Goal: Communication & Community: Answer question/provide support

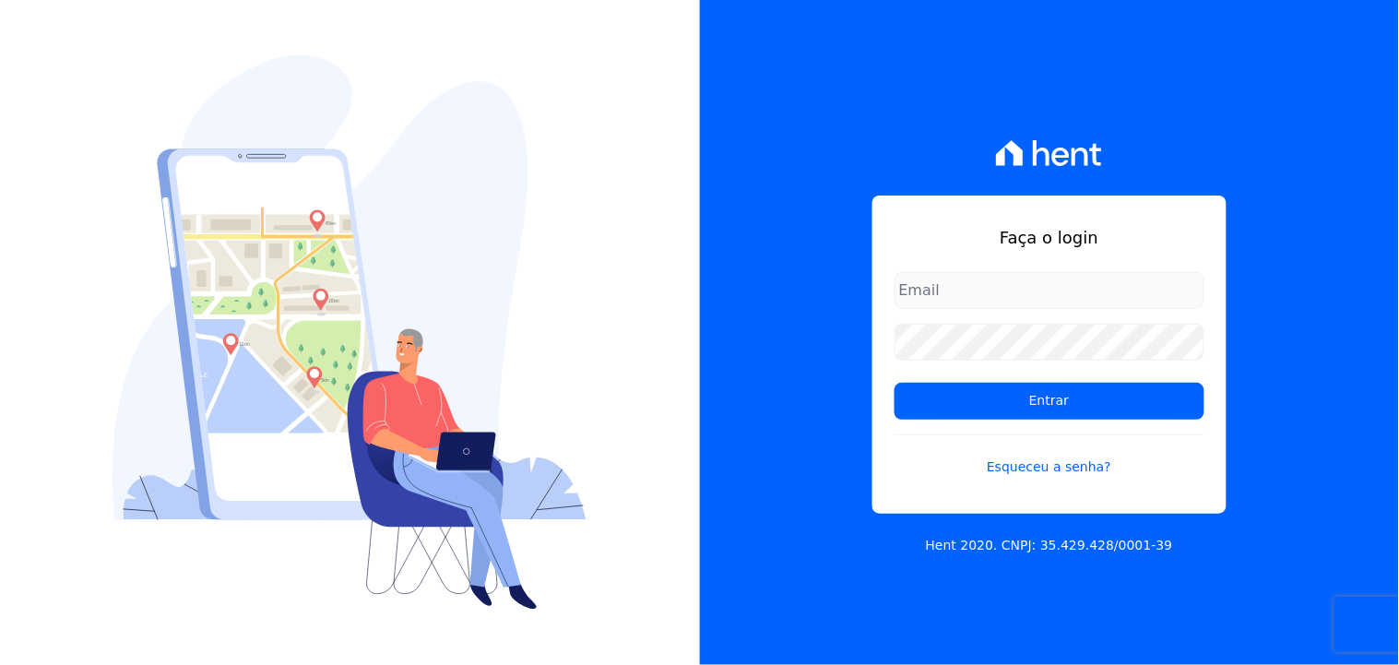
type input "[EMAIL_ADDRESS][DOMAIN_NAME]"
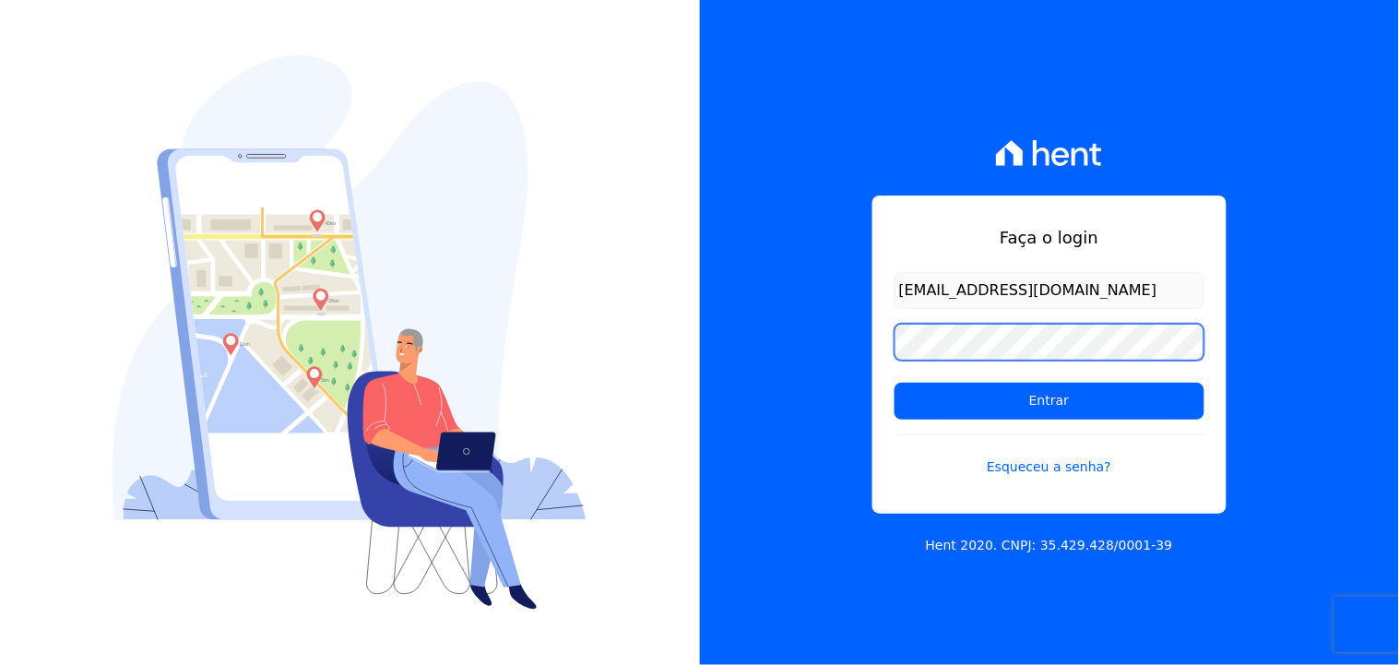
click at [825, 357] on div "Faça o login [EMAIL_ADDRESS][DOMAIN_NAME] Entrar Esqueceu a senha? Hent 2020. C…" at bounding box center [1050, 332] width 700 height 665
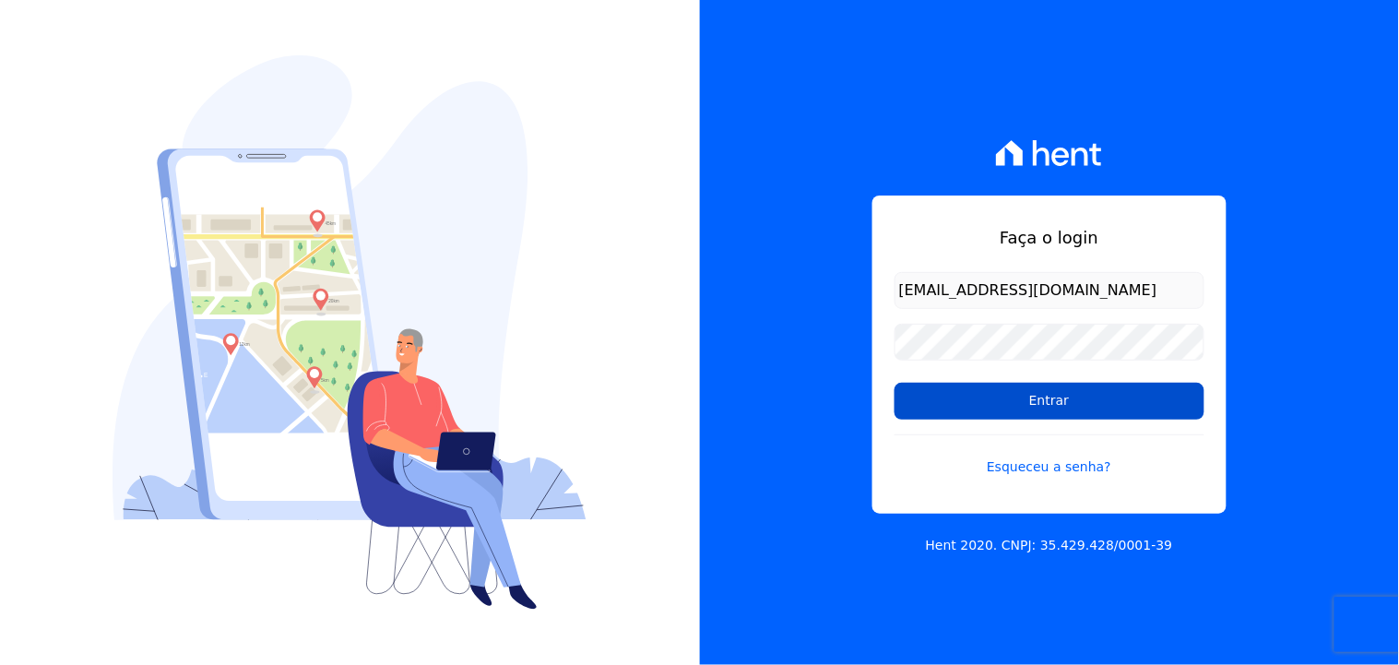
click at [981, 402] on input "Entrar" at bounding box center [1049, 401] width 310 height 37
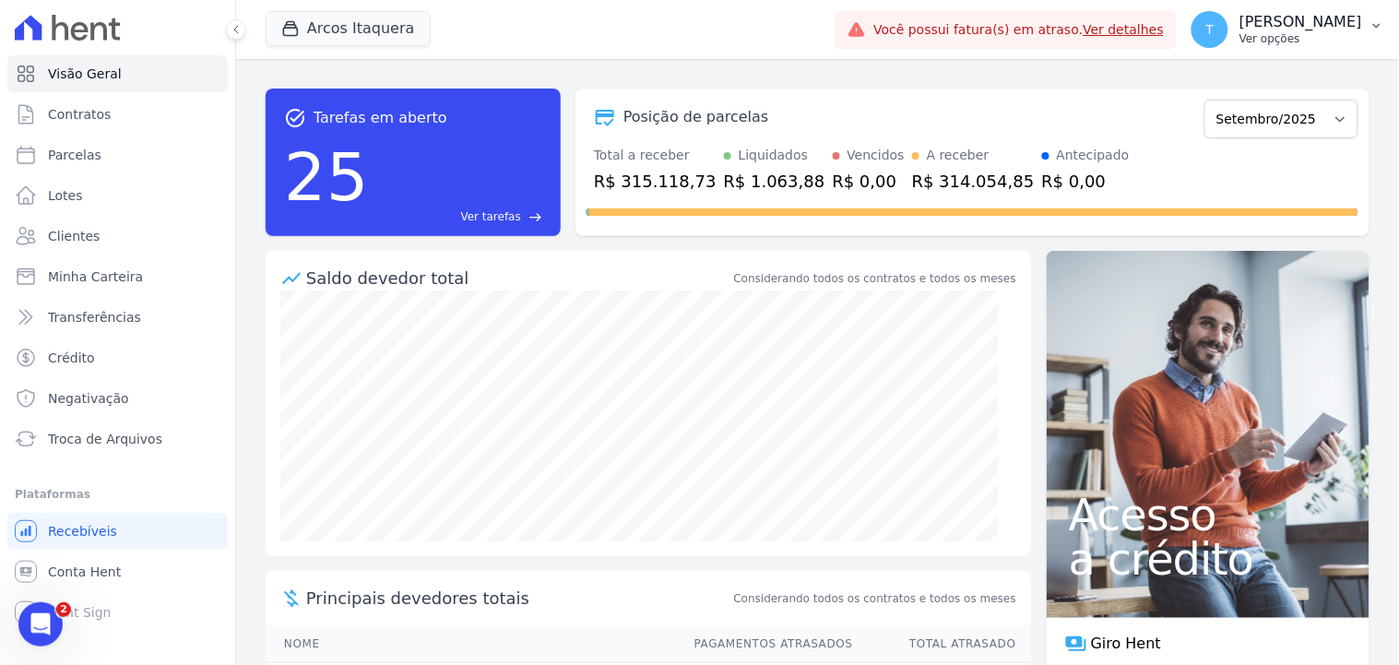
click at [1258, 14] on p "Thayna Andrade de Freitas" at bounding box center [1300, 22] width 123 height 18
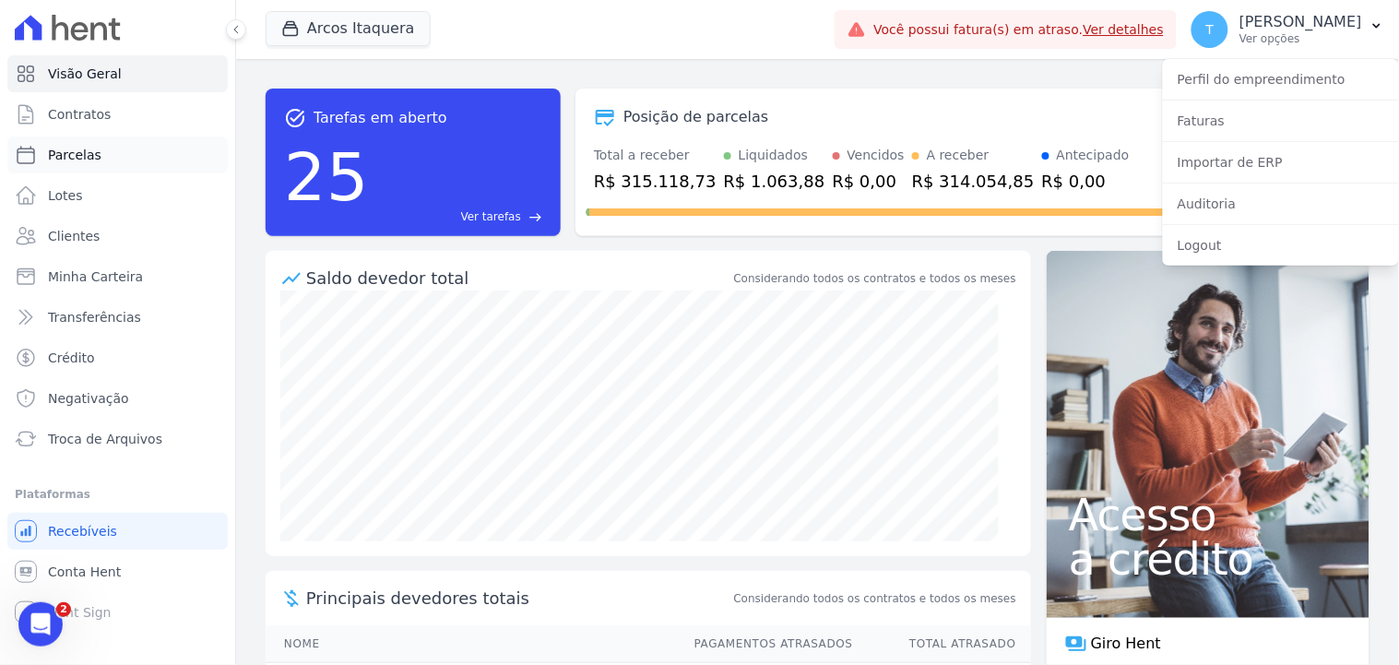
click at [89, 143] on link "Parcelas" at bounding box center [117, 154] width 220 height 37
select select
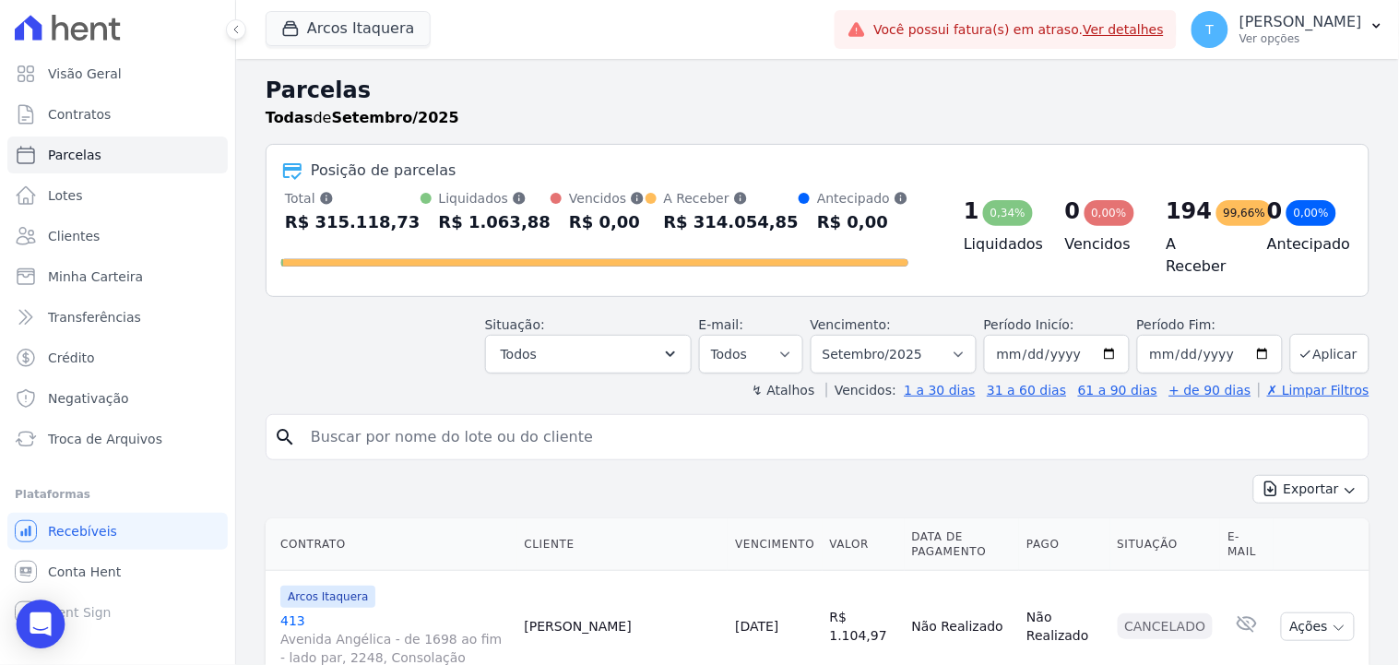
click at [38, 623] on icon "Open Intercom Messenger" at bounding box center [40, 624] width 21 height 24
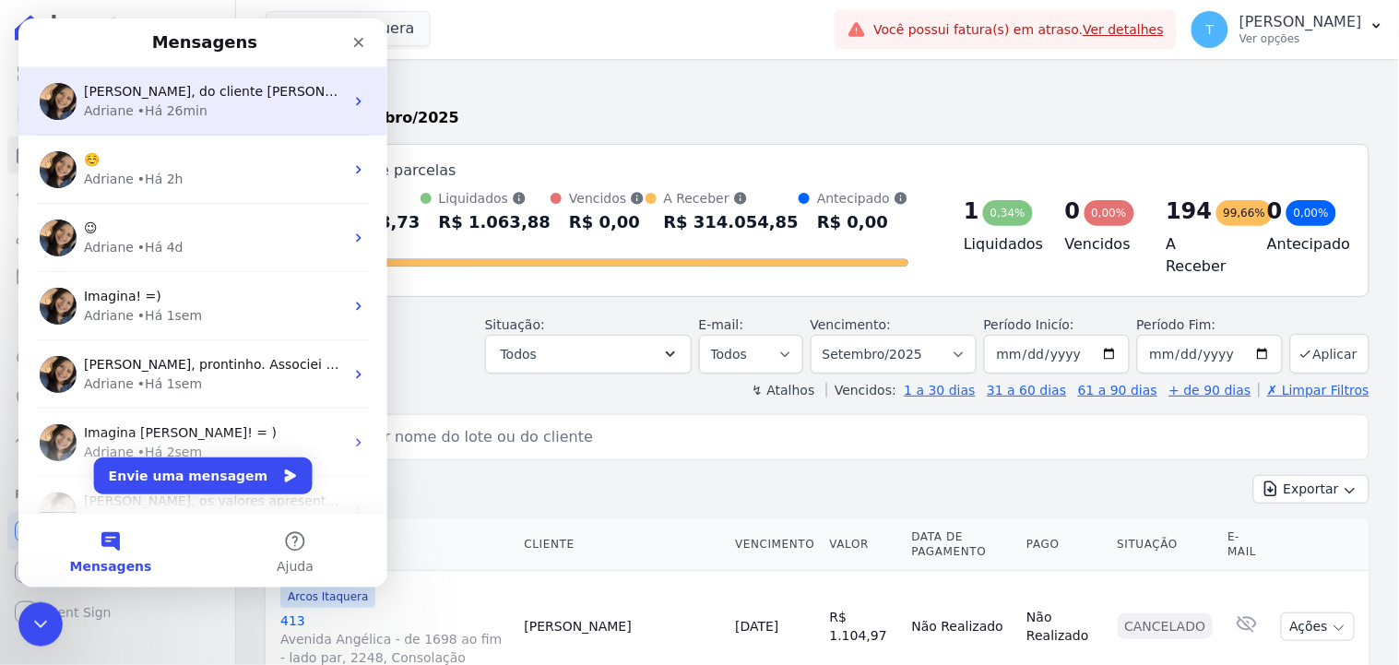
click at [218, 121] on div "Thayna, do cliente João, segue o arquivo retorno de confirmação do pagamento: A…" at bounding box center [202, 100] width 369 height 68
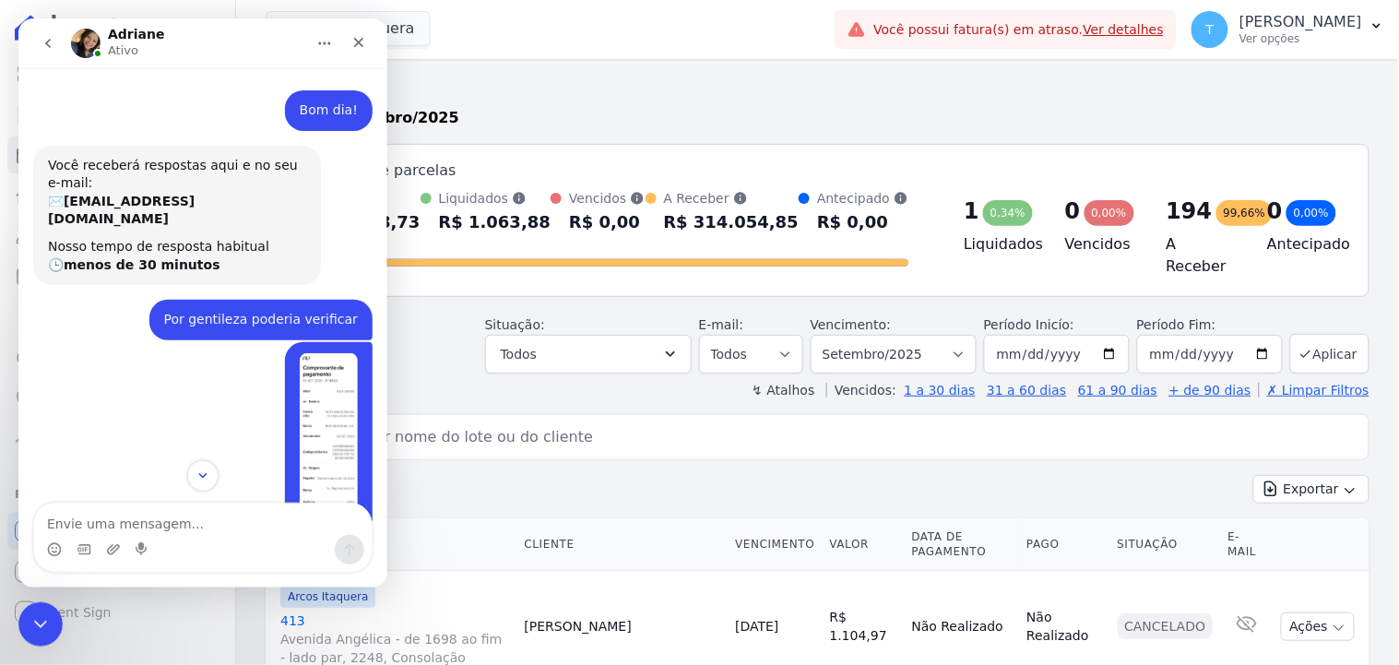
click at [31, 41] on button "go back" at bounding box center [47, 42] width 35 height 35
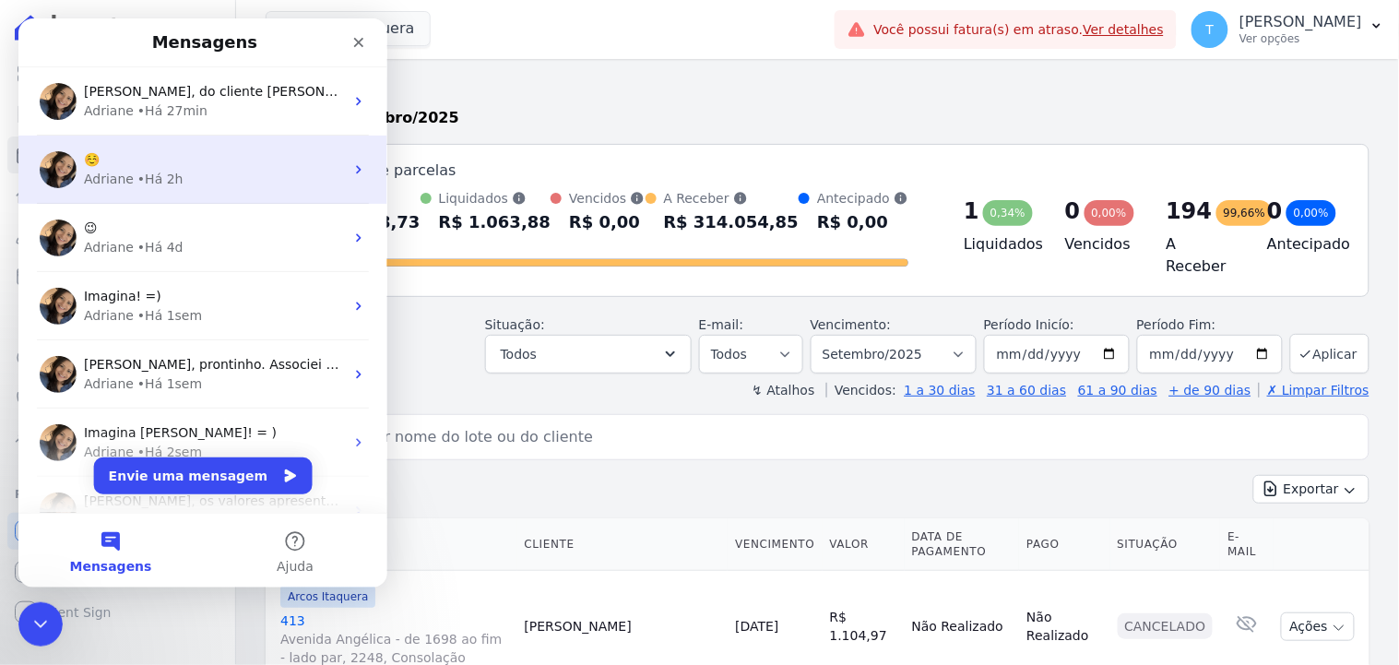
click at [178, 182] on div "Adriane • Há 2h" at bounding box center [213, 178] width 260 height 19
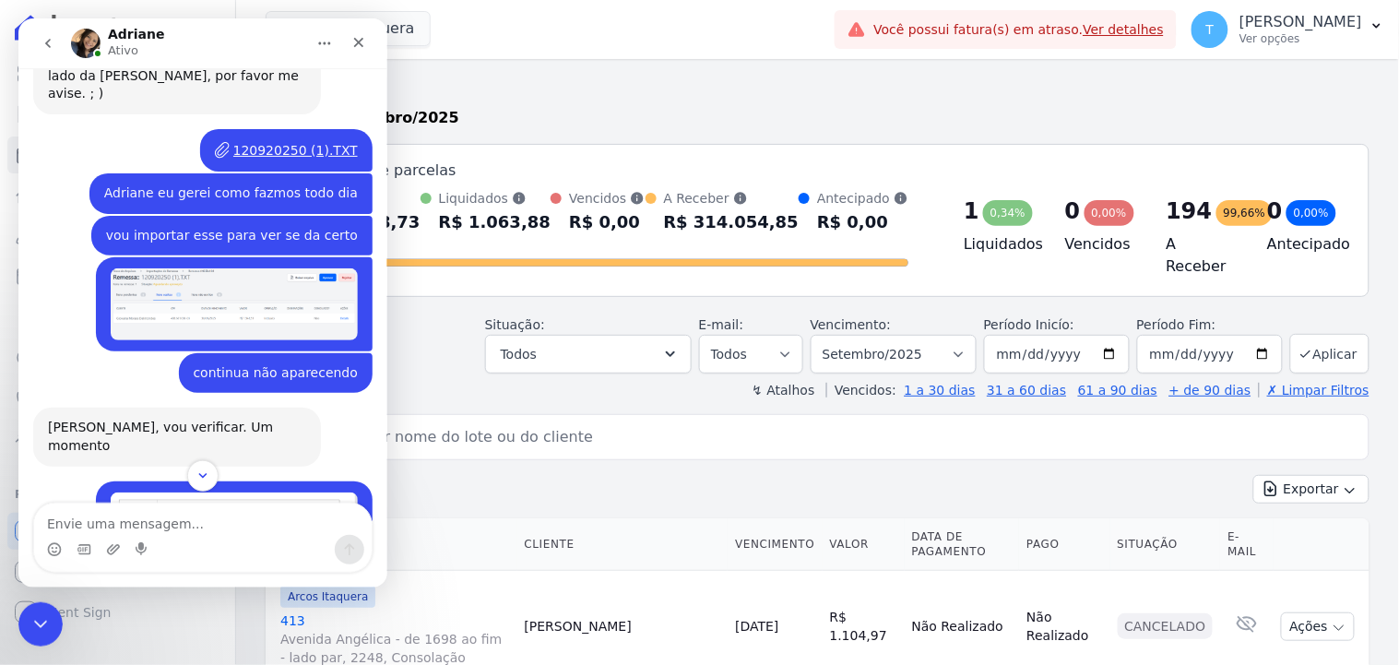
scroll to position [2604, 0]
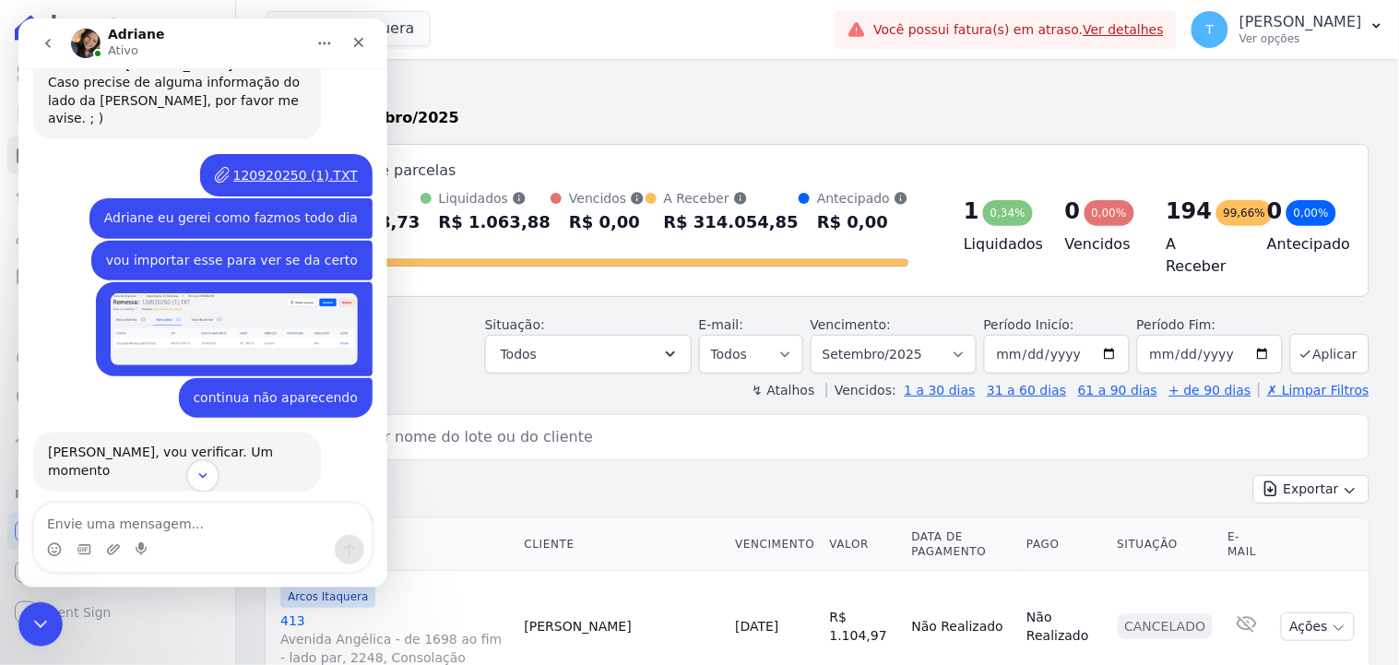
click at [257, 292] on img "Thayna diz…" at bounding box center [233, 328] width 247 height 72
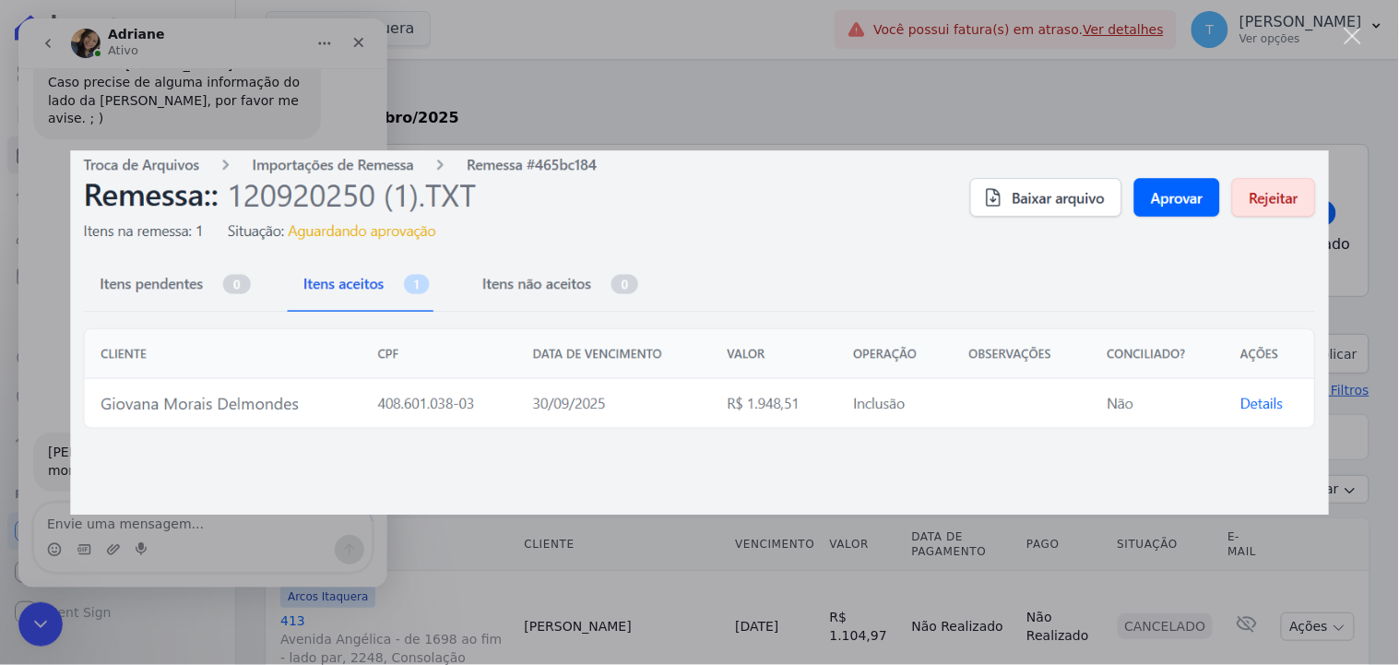
scroll to position [0, 0]
click at [245, 115] on div "Messenger da Intercom" at bounding box center [699, 332] width 1399 height 665
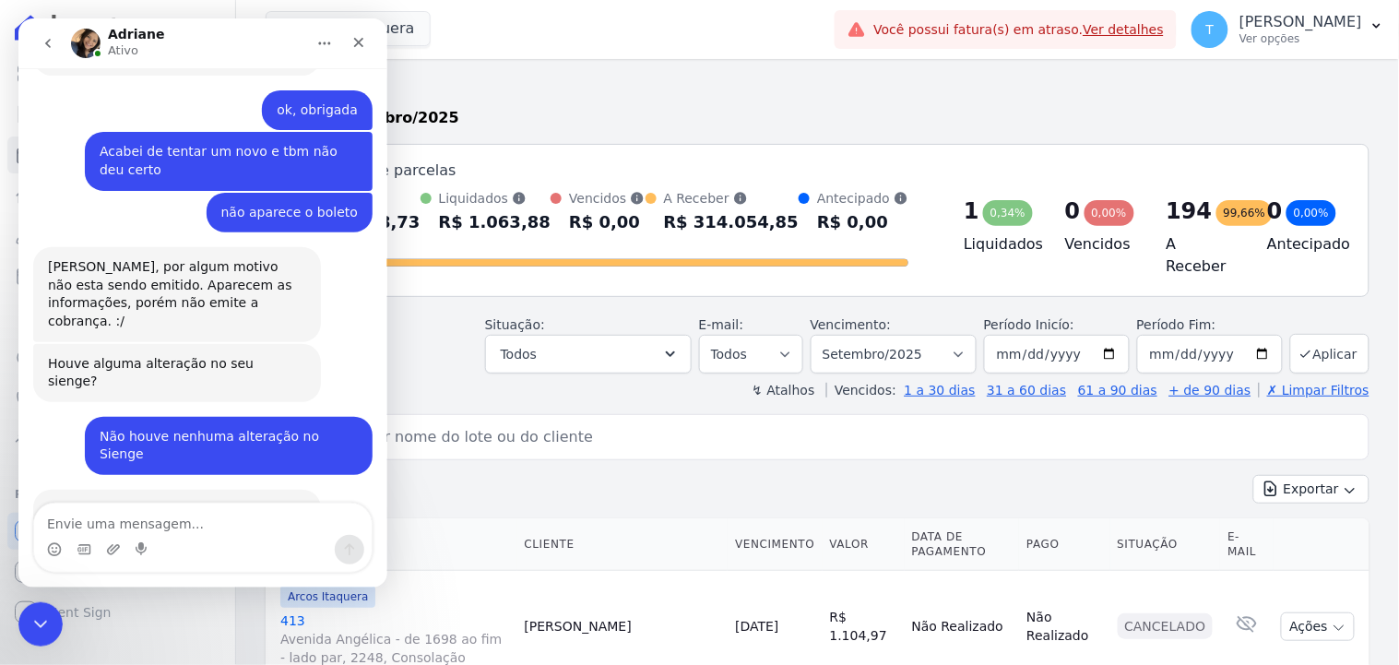
scroll to position [4004, 0]
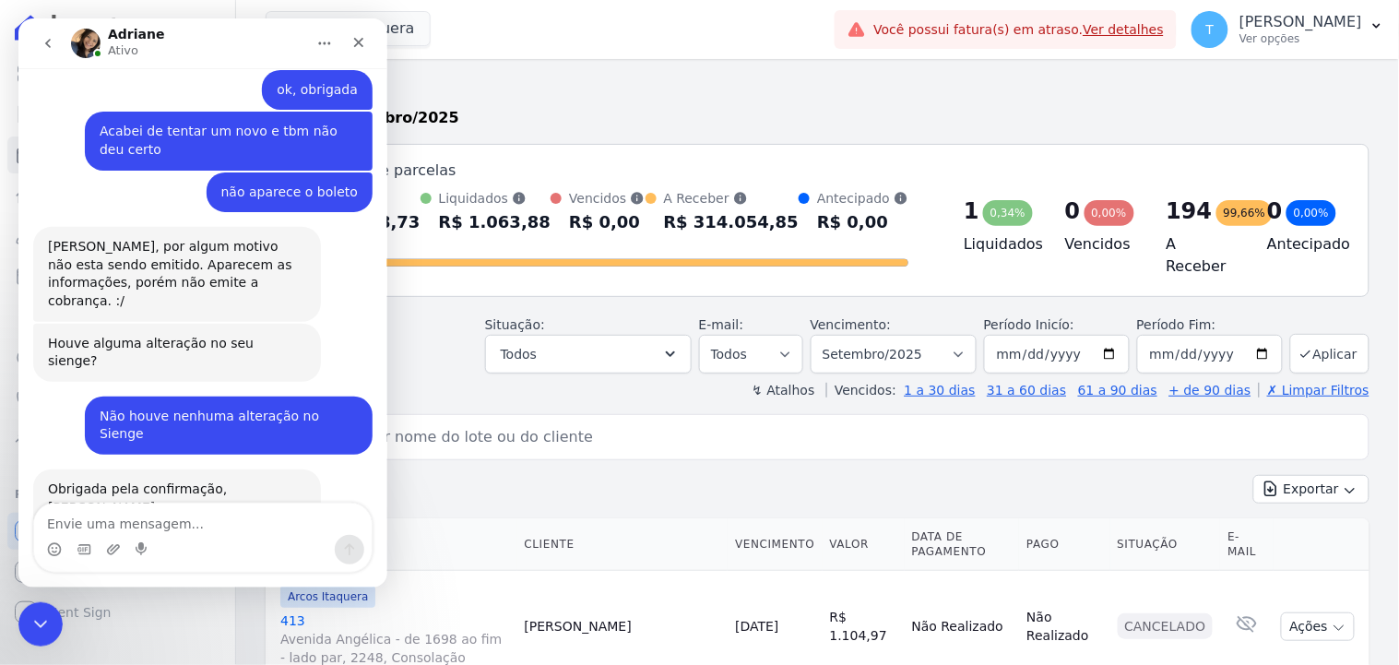
click at [424, 325] on div "Situação: Agendado Em Aberto Pago Processando Cancelado Vencido Transferindo De…" at bounding box center [818, 340] width 1104 height 65
click at [38, 621] on icon "Encerramento do Messenger da Intercom" at bounding box center [38, 621] width 22 height 22
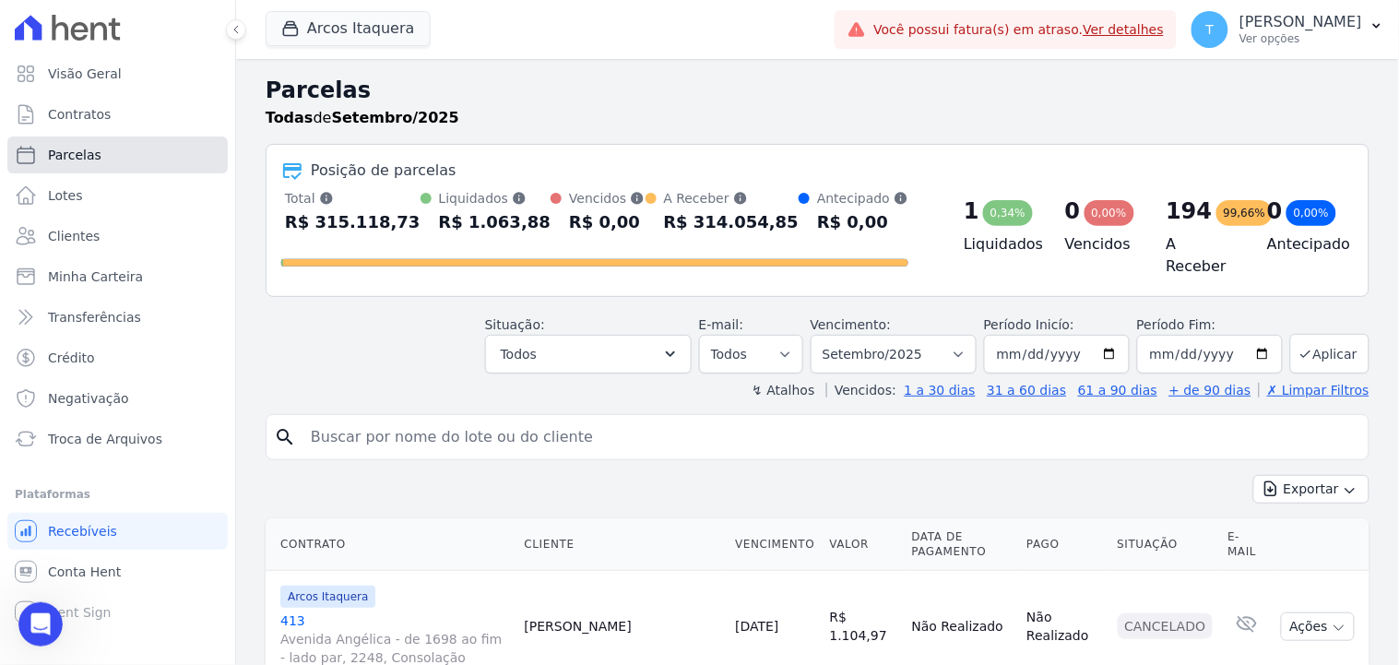
click at [136, 152] on link "Parcelas" at bounding box center [117, 154] width 220 height 37
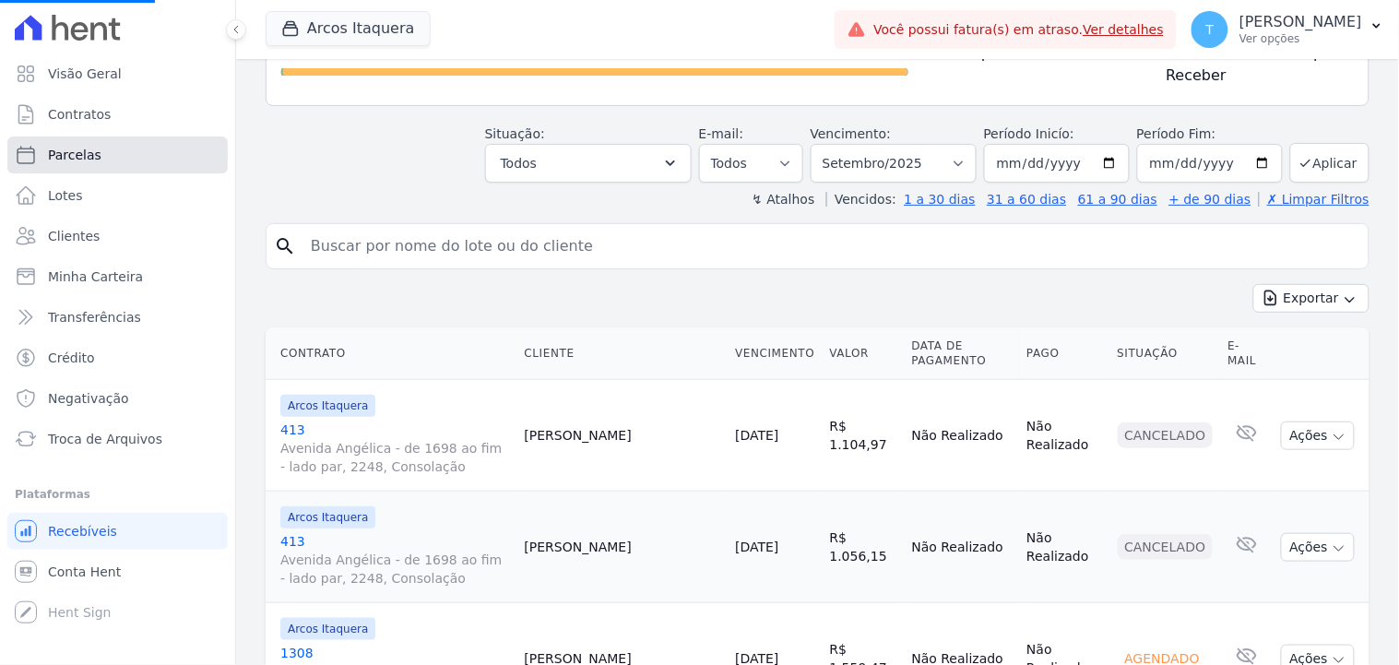
scroll to position [205, 0]
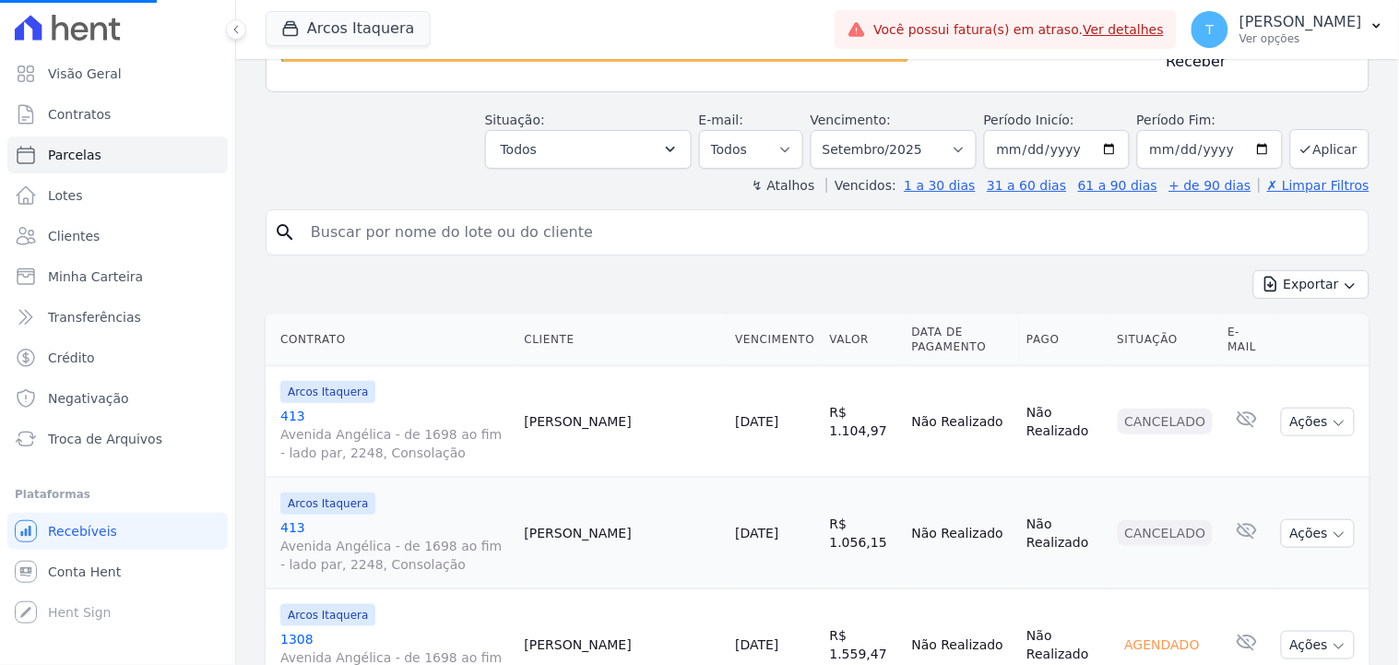
select select
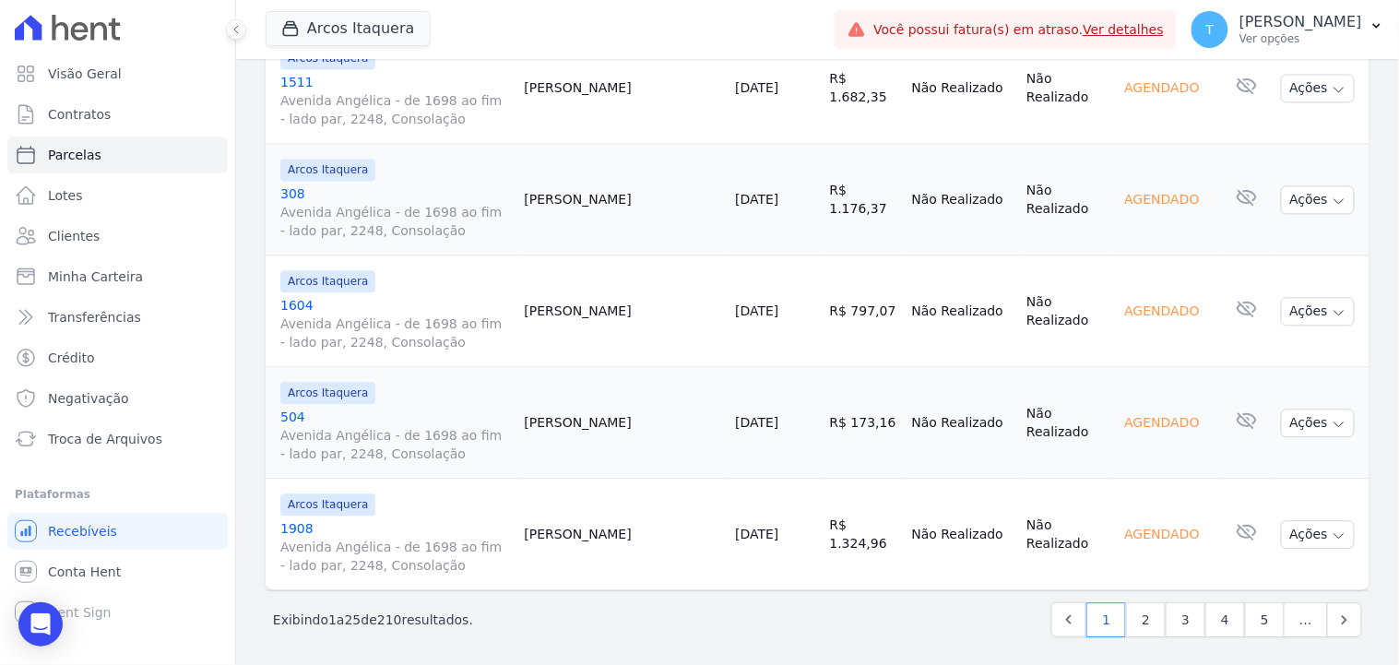
scroll to position [2771, 0]
click at [1131, 619] on link "2" at bounding box center [1146, 618] width 40 height 35
select select
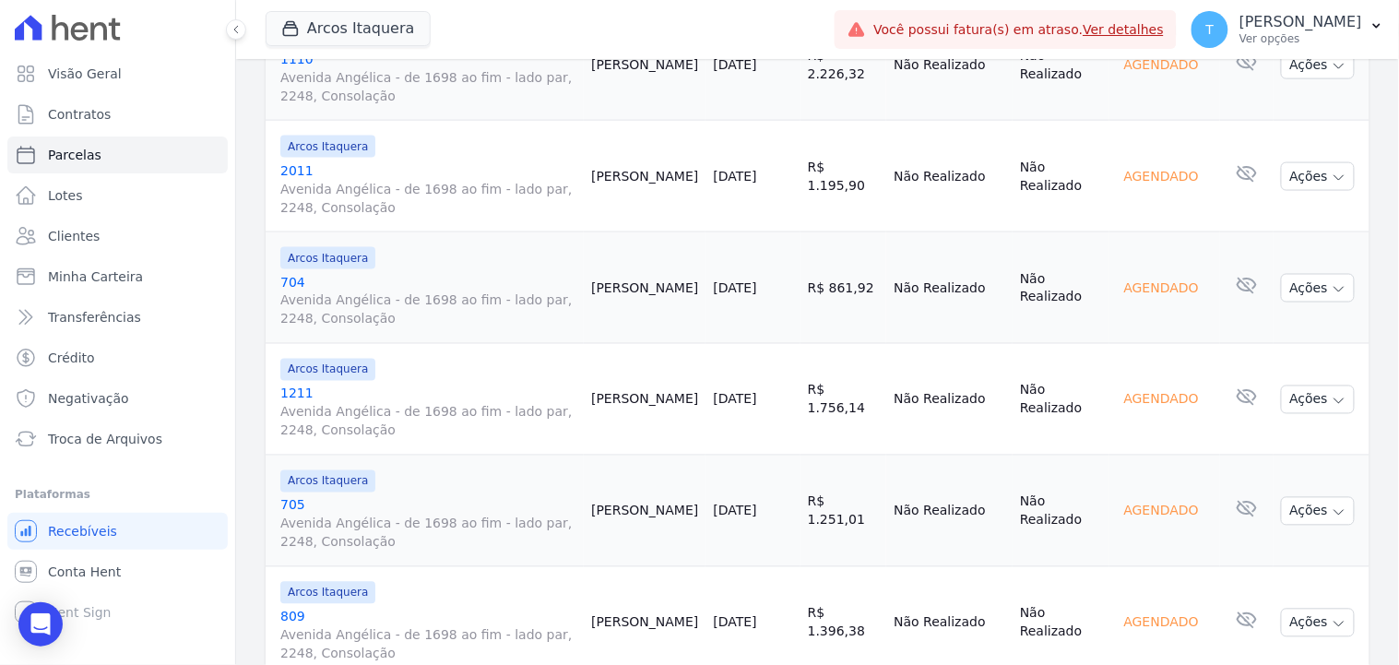
scroll to position [2771, 0]
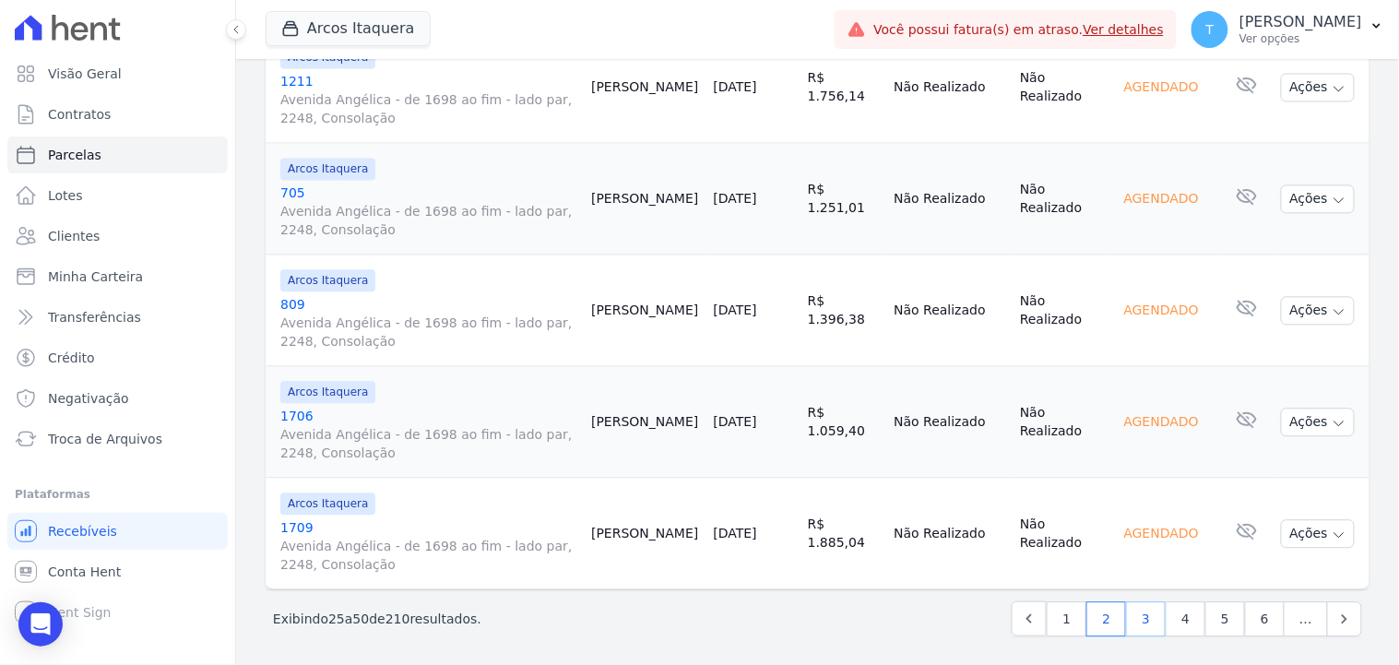
click at [1134, 615] on link "3" at bounding box center [1146, 618] width 40 height 35
select select
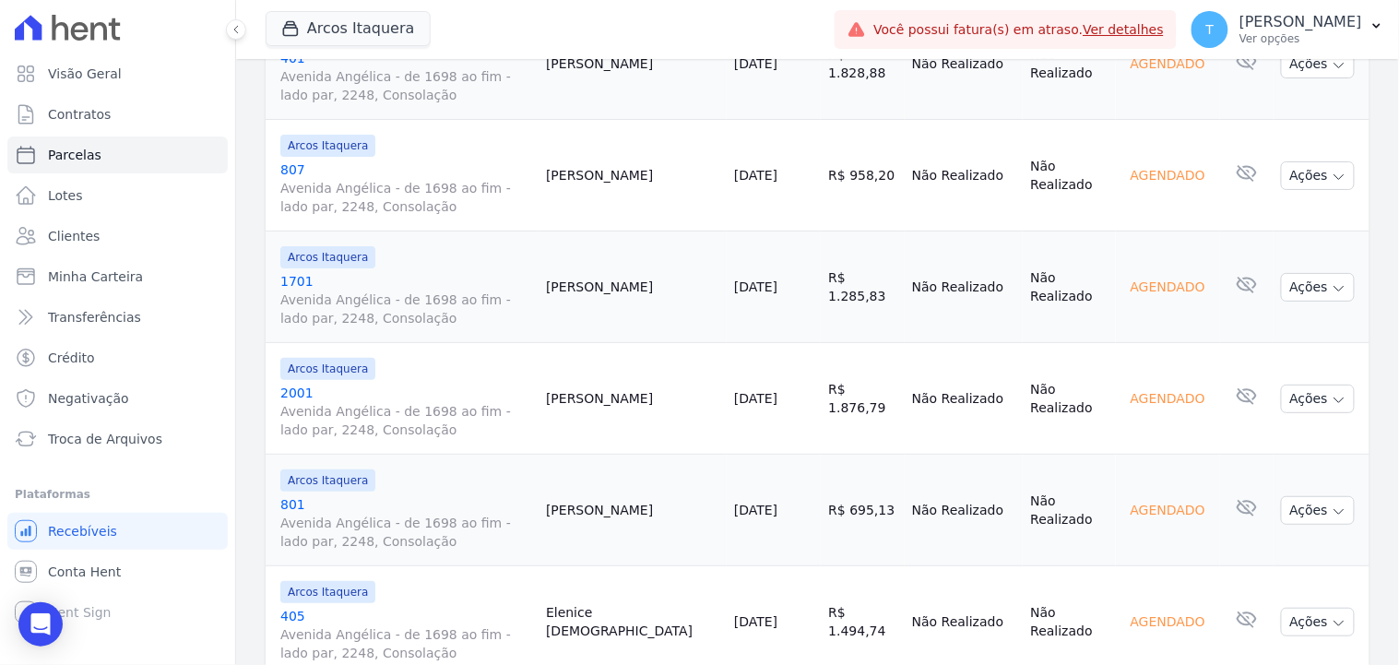
scroll to position [2049, 0]
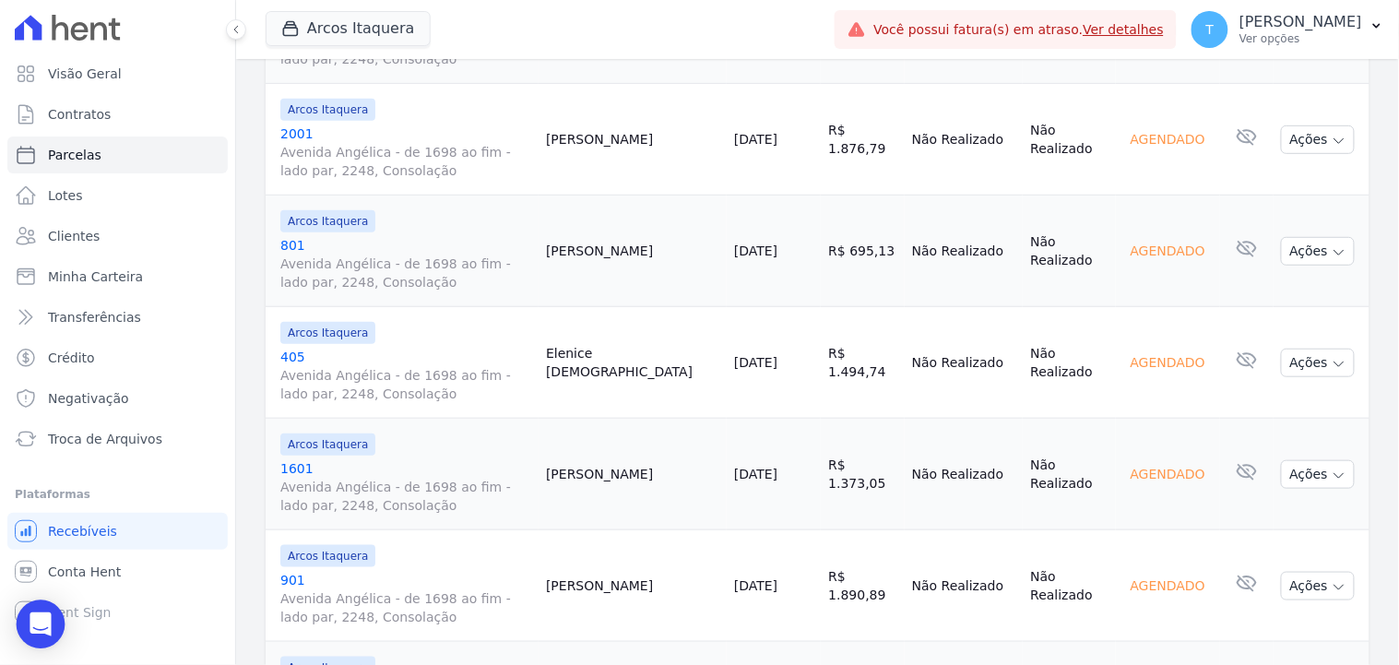
click at [42, 627] on icon "Open Intercom Messenger" at bounding box center [40, 624] width 21 height 24
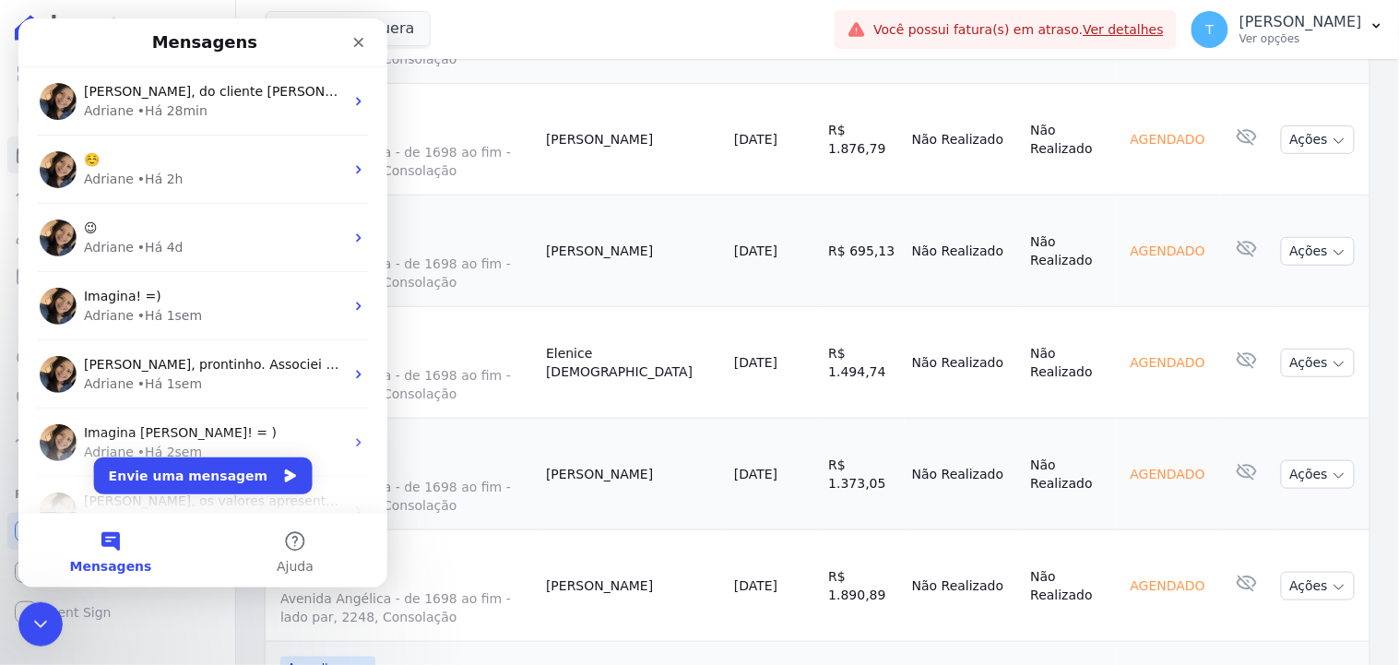
scroll to position [0, 0]
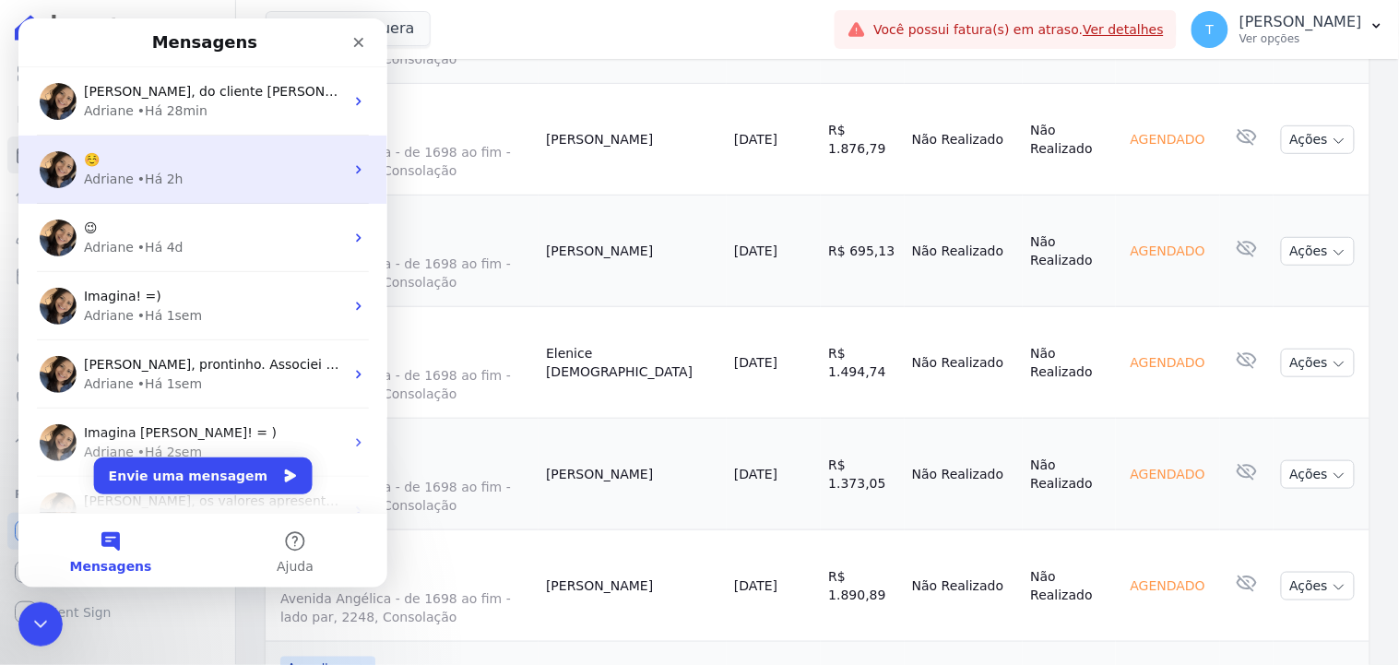
click at [217, 180] on div "Adriane • Há 2h" at bounding box center [213, 178] width 260 height 19
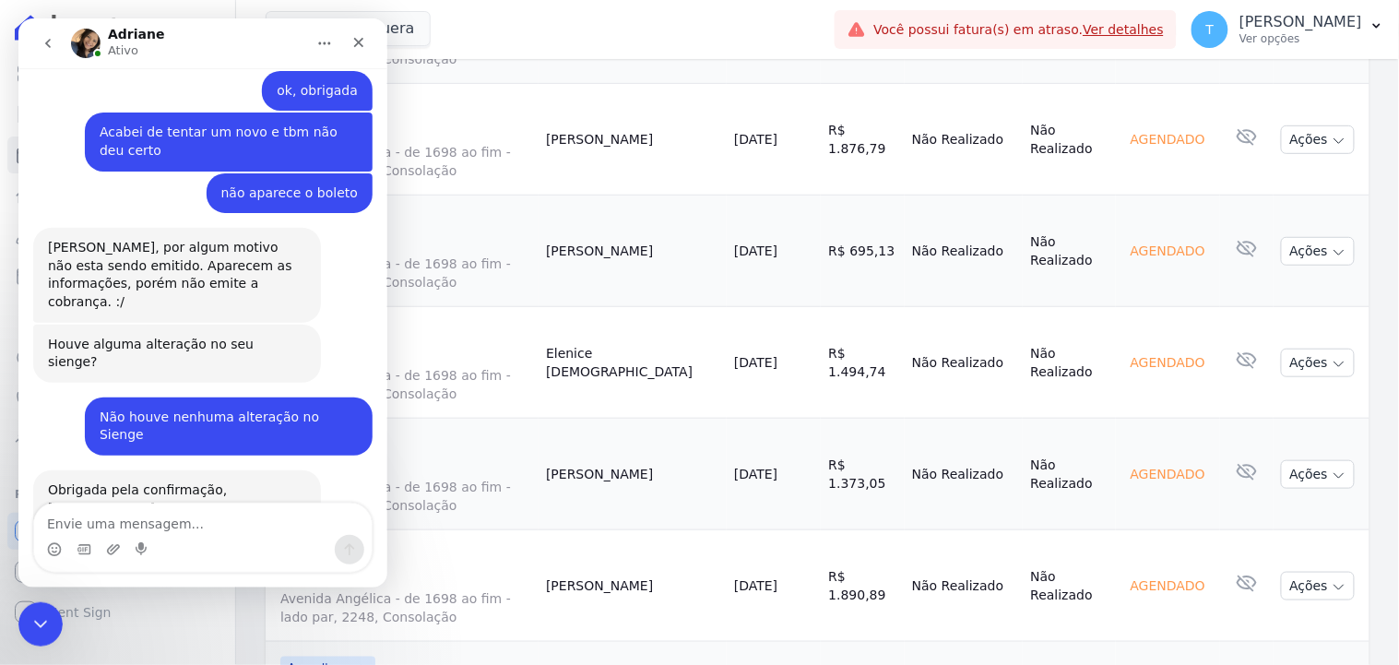
scroll to position [4004, 0]
click at [166, 524] on textarea "Envie uma mensagem..." at bounding box center [201, 517] width 337 height 31
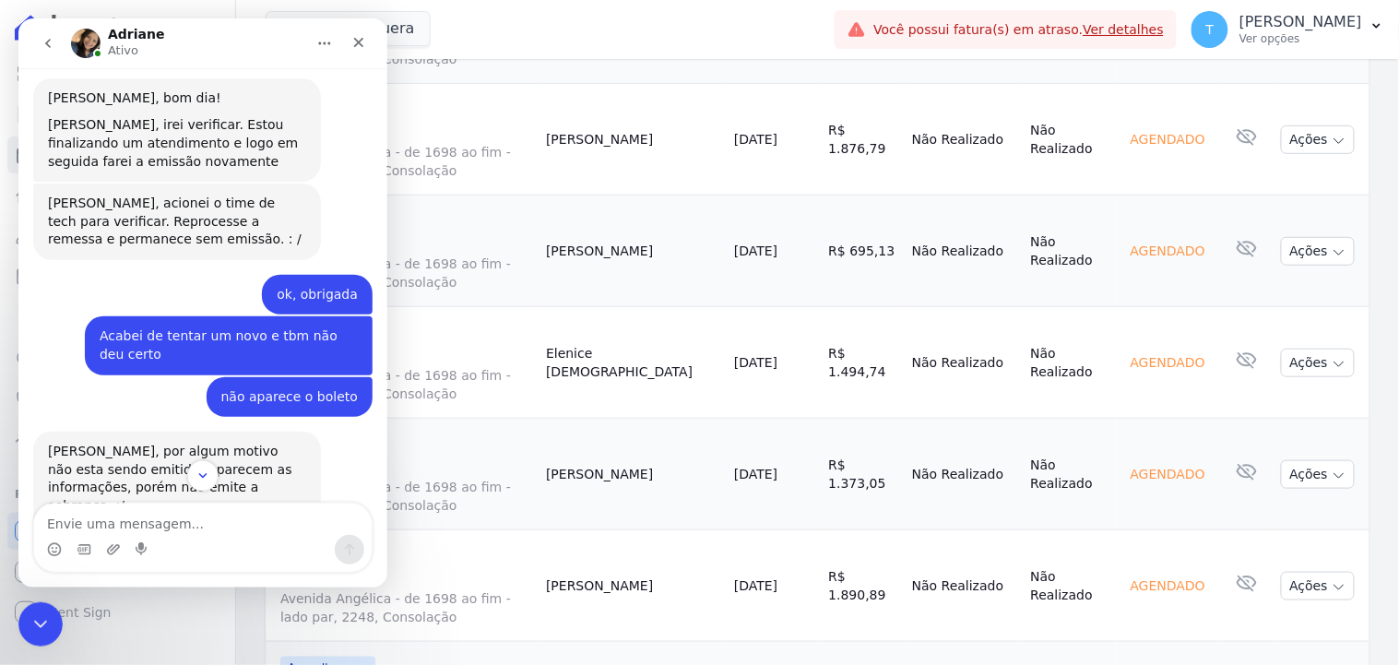
click at [806, 352] on td "20/09/2025" at bounding box center [774, 363] width 94 height 112
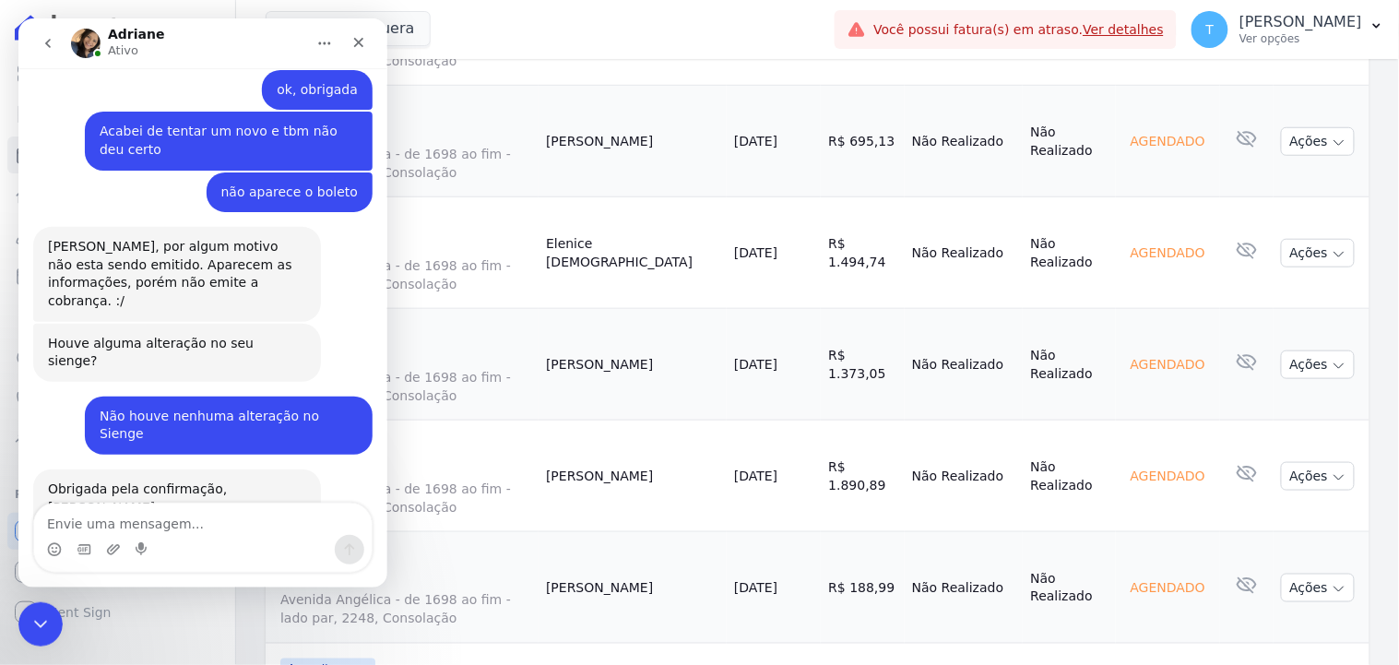
scroll to position [2458, 0]
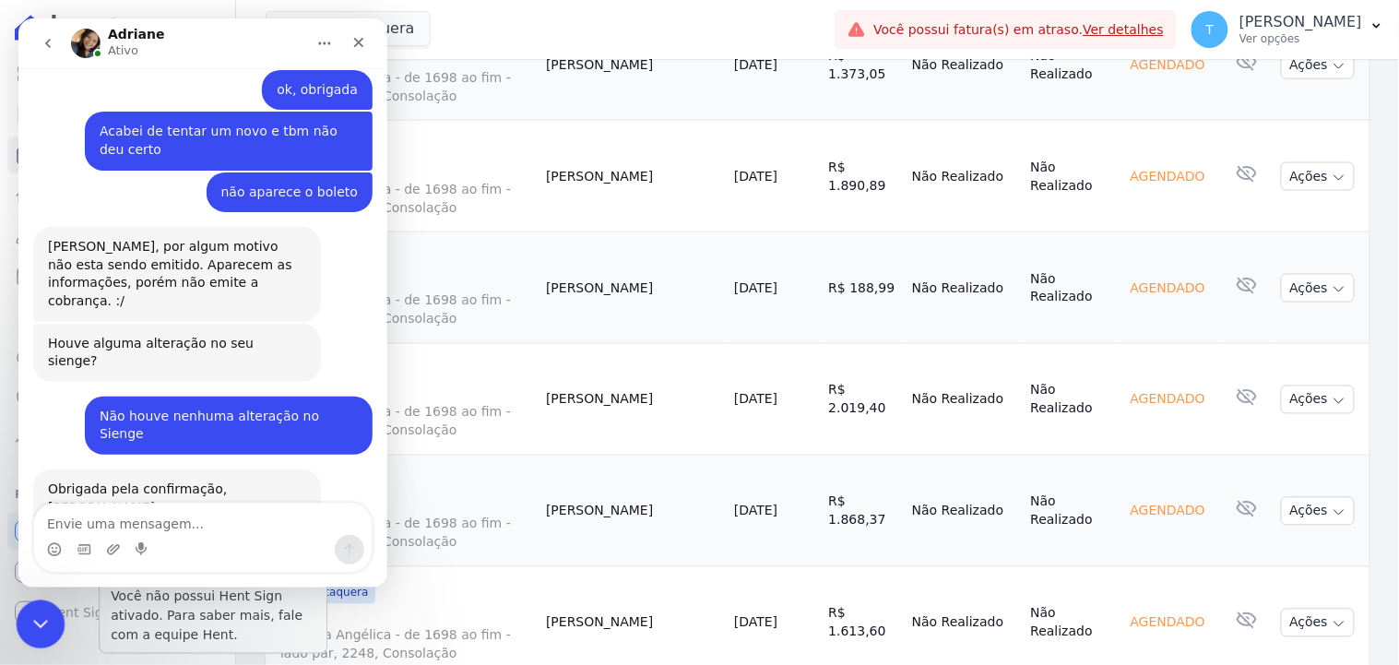
click at [27, 620] on icon "Encerramento do Messenger da Intercom" at bounding box center [38, 621] width 22 height 22
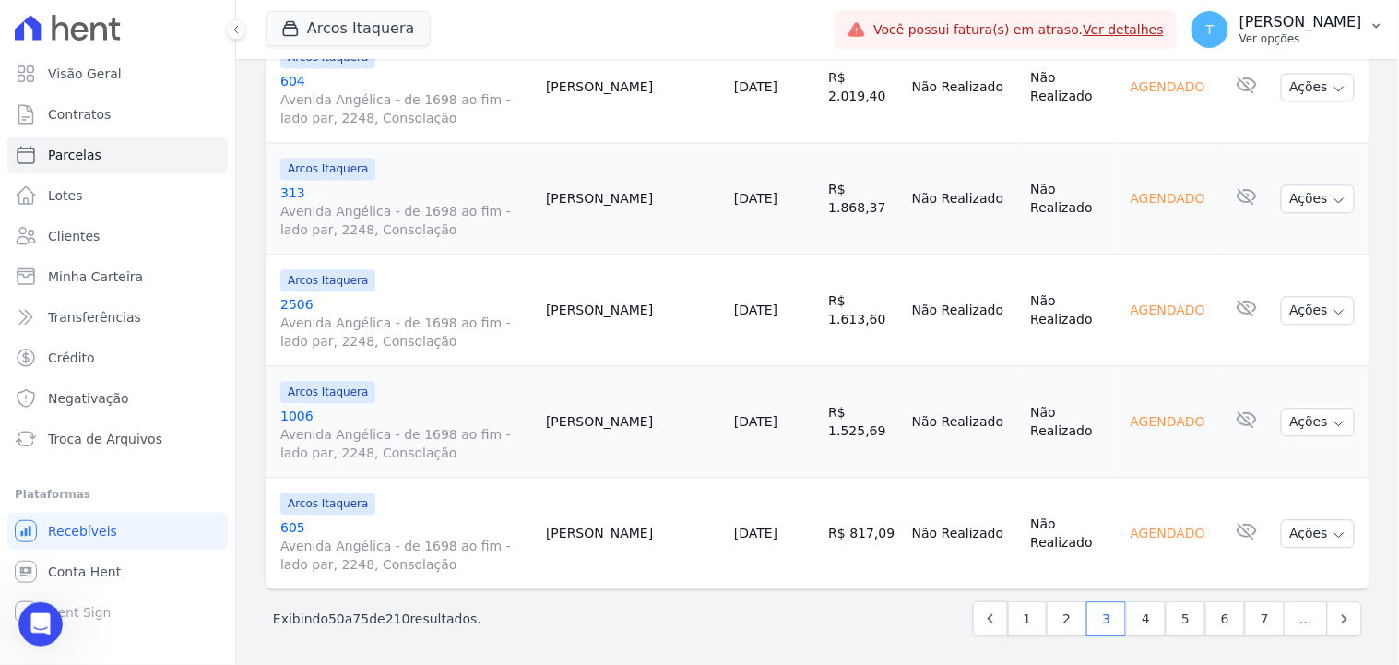
scroll to position [4004, 0]
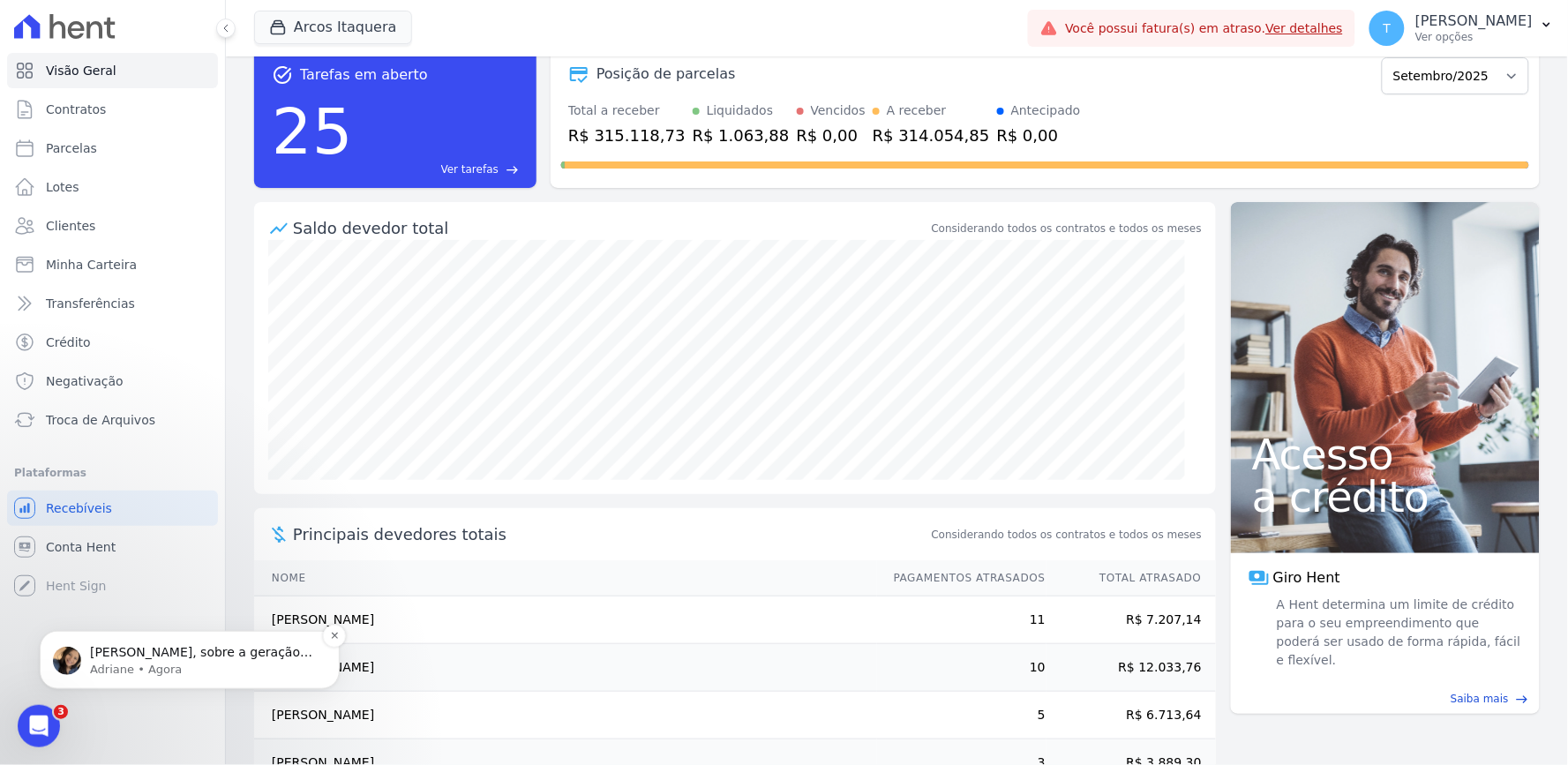
click at [143, 662] on p "Adriane • Agora" at bounding box center [204, 669] width 228 height 16
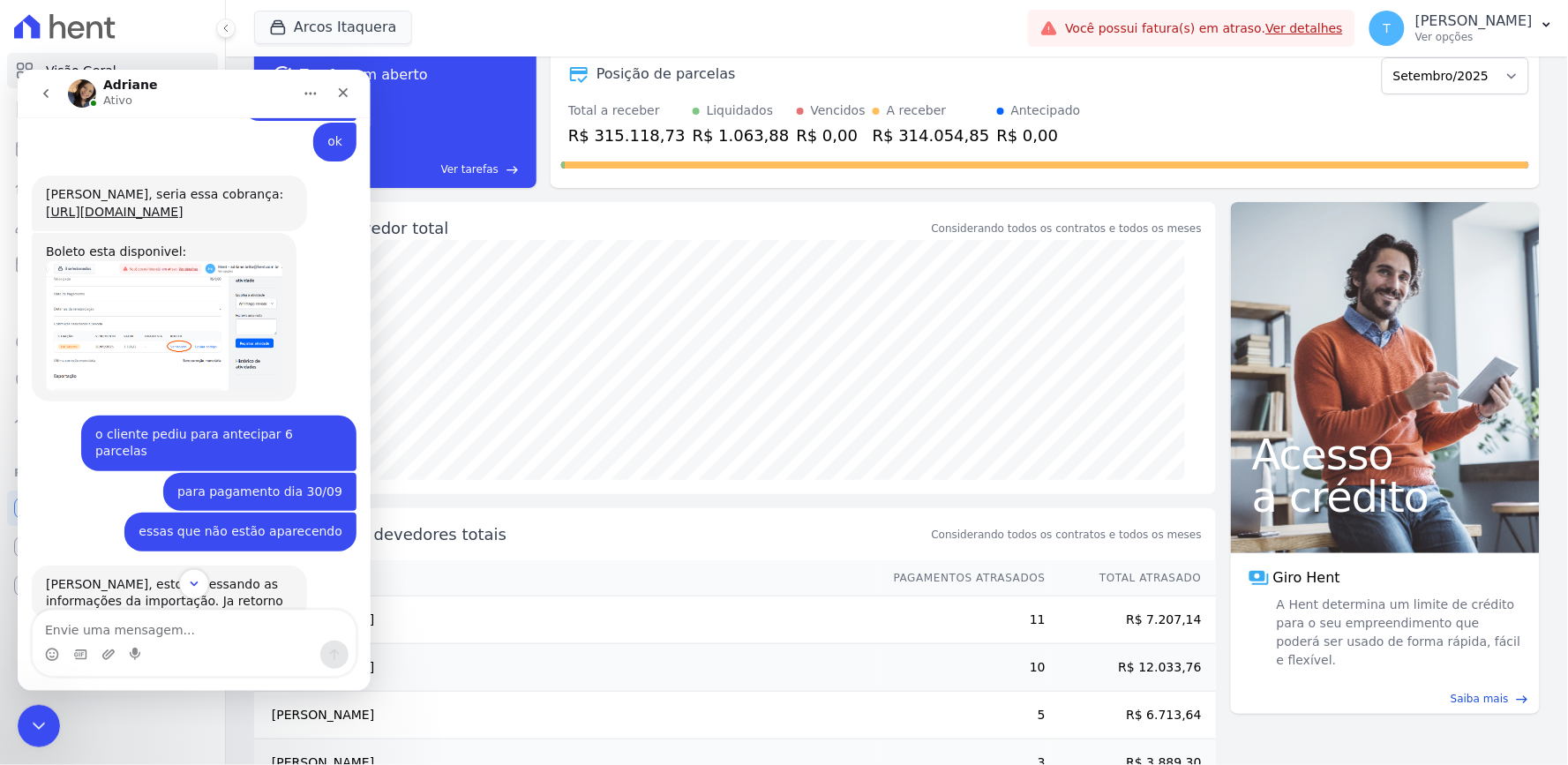
scroll to position [4000, 0]
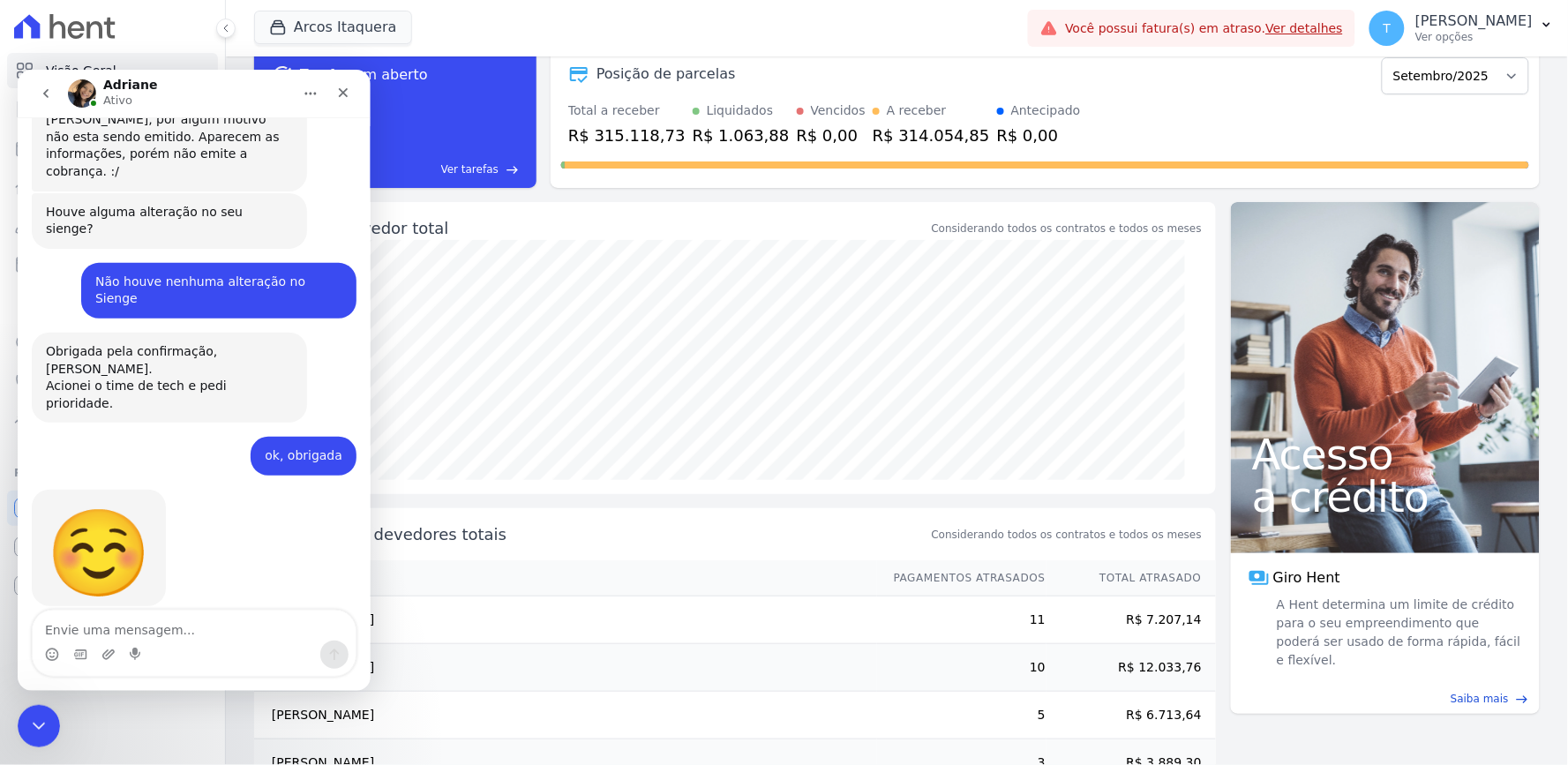
click at [218, 616] on textarea "Envie uma mensagem..." at bounding box center [192, 624] width 323 height 30
click at [196, 617] on textarea "Temos" at bounding box center [192, 624] width 323 height 30
type textarea "T"
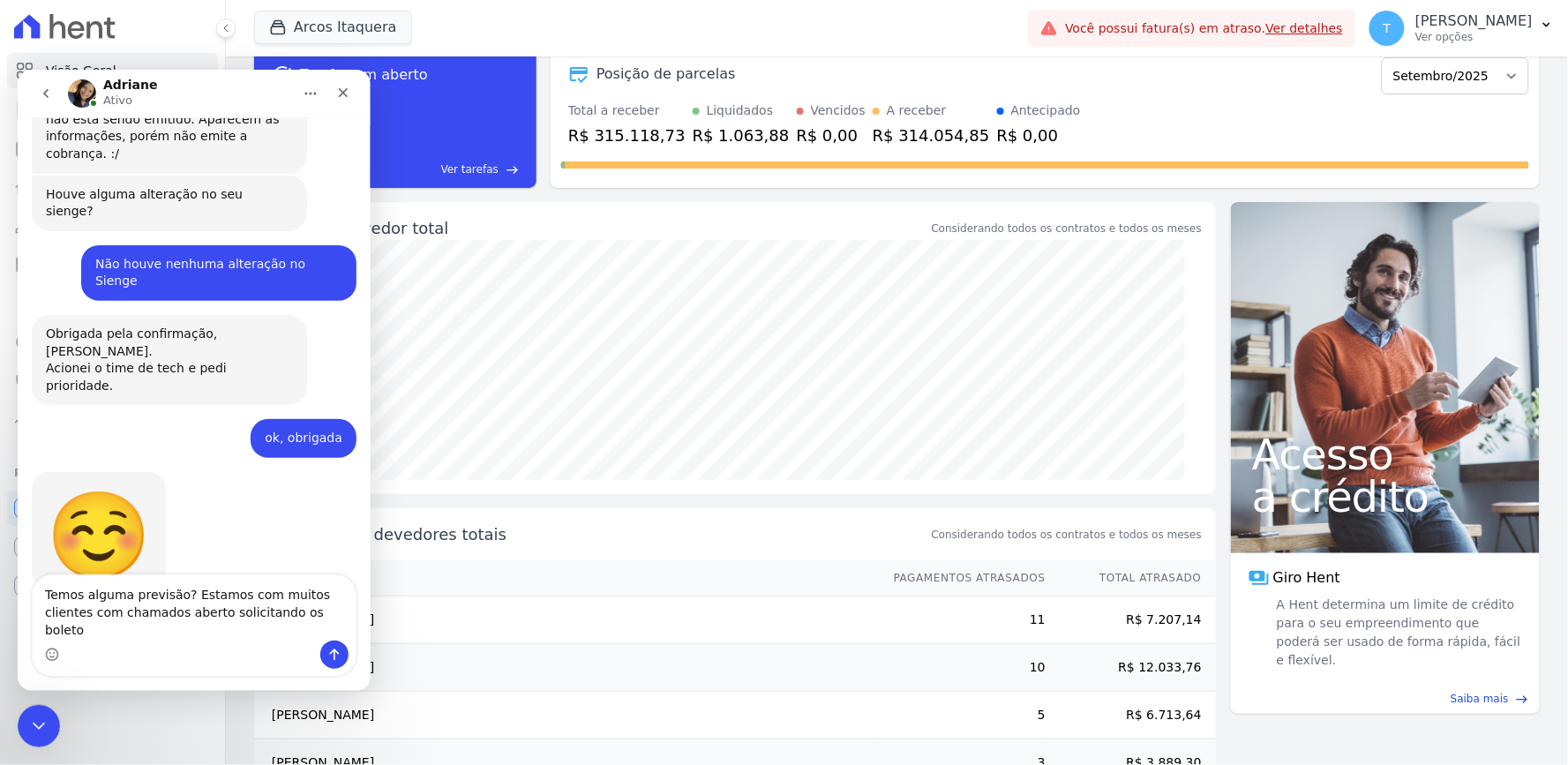
type textarea "Temos alguma previsão? Estamos com muitos clientes com chamados aberto solicita…"
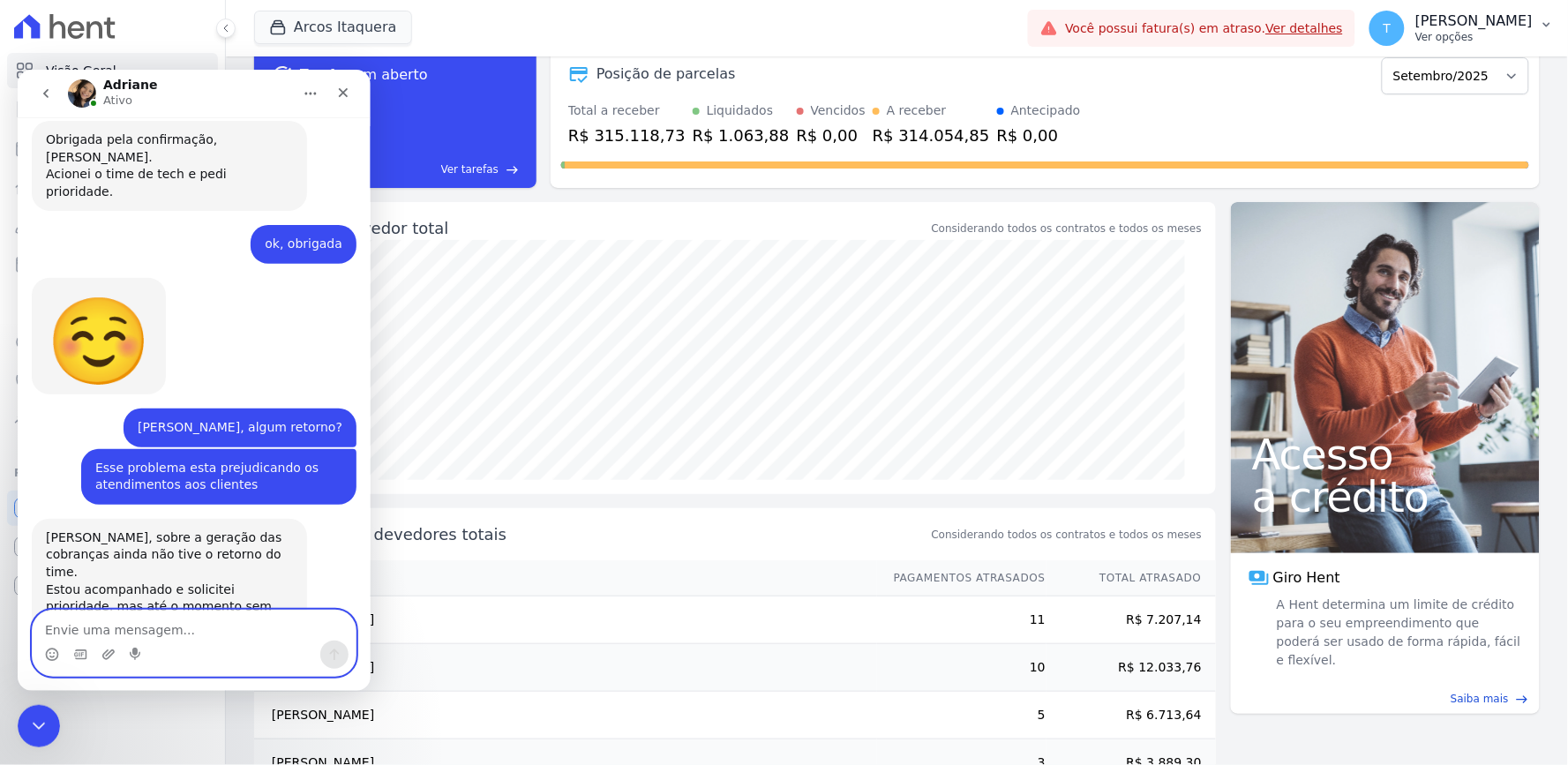
scroll to position [4332, 0]
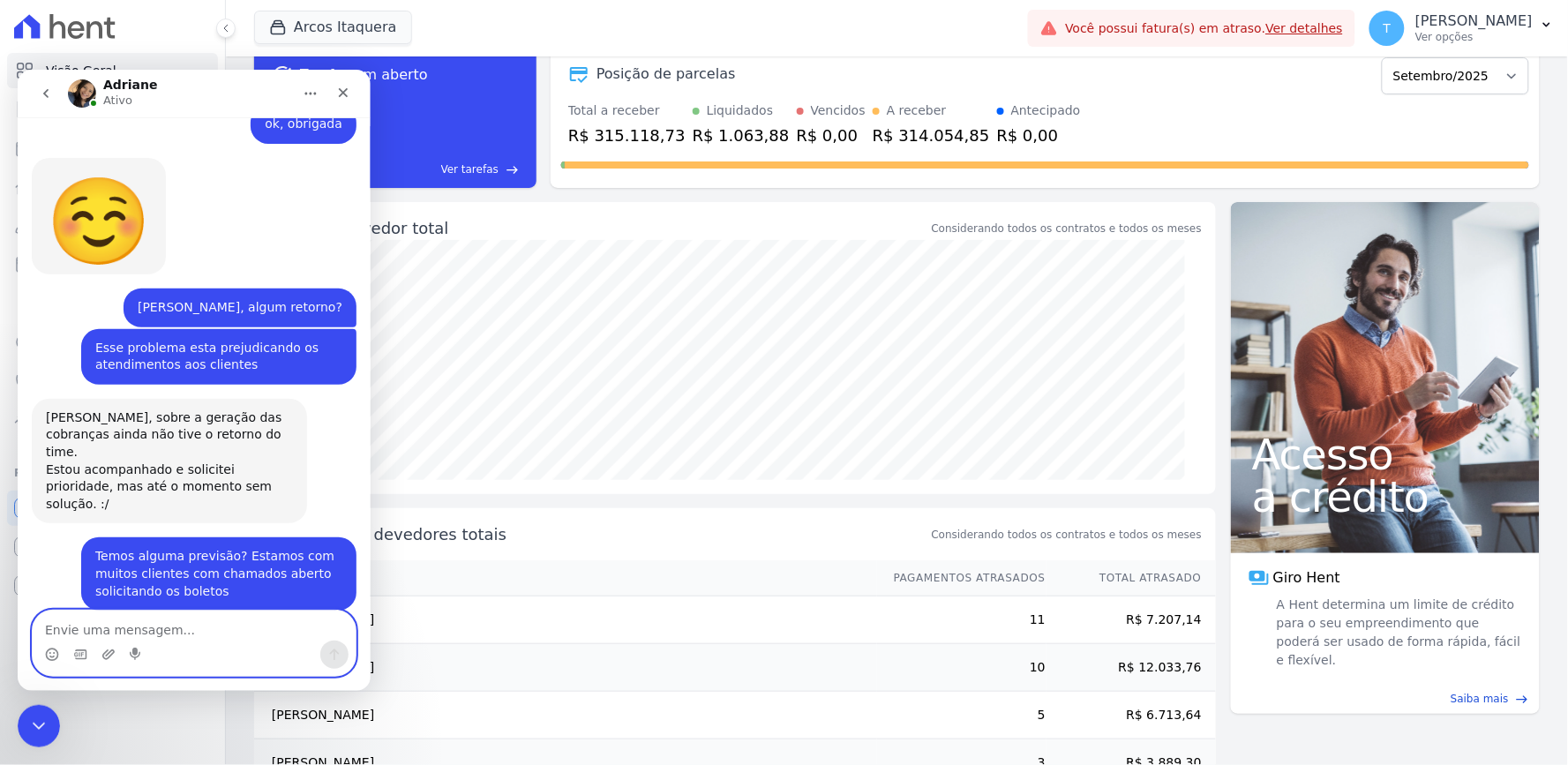
click at [267, 621] on textarea "Envie uma mensagem..." at bounding box center [192, 624] width 323 height 30
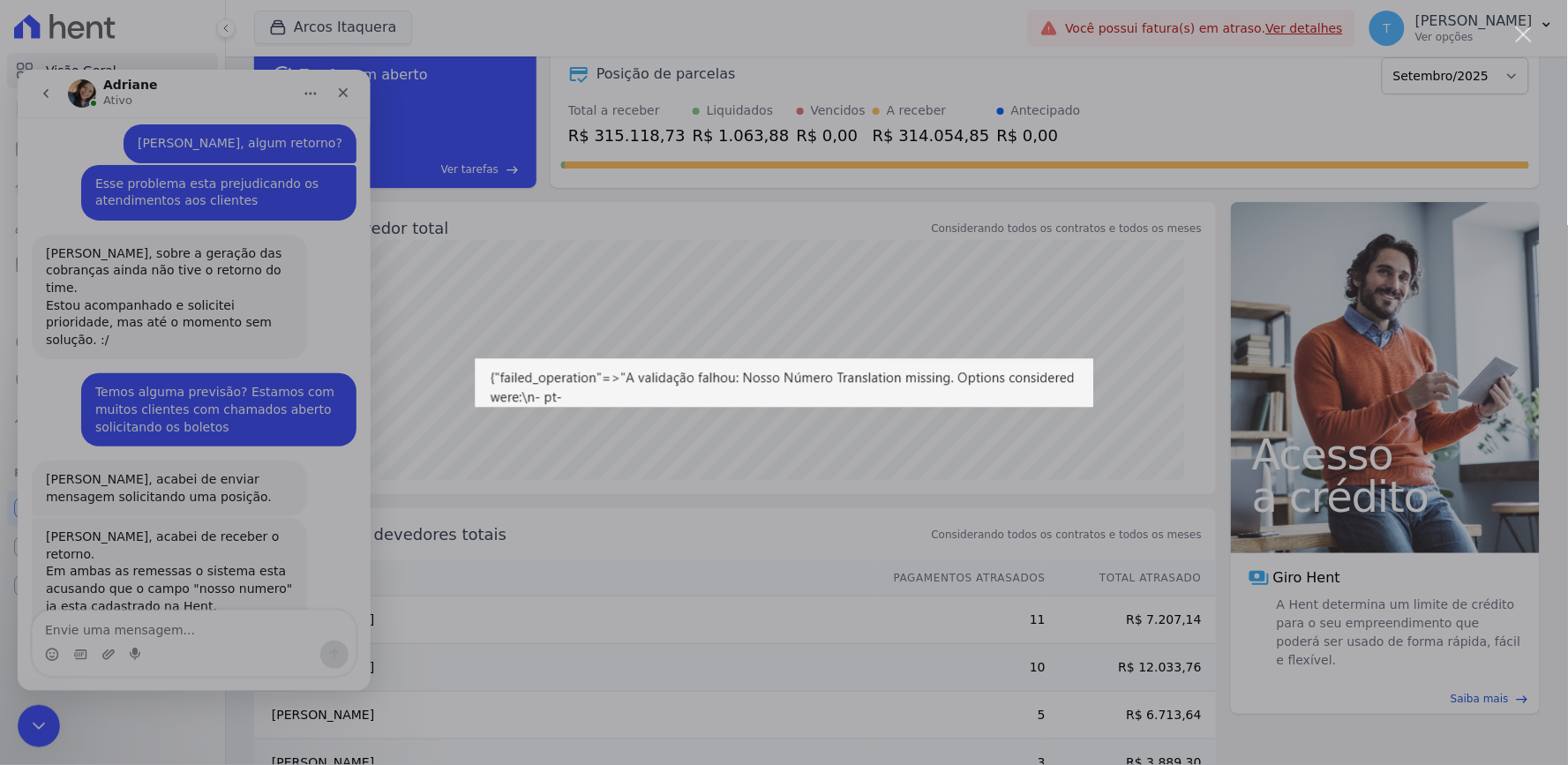
click at [214, 447] on div "Messenger da Intercom" at bounding box center [784, 382] width 1568 height 765
click at [209, 626] on textarea "Envie uma mensagem..." at bounding box center [192, 624] width 323 height 30
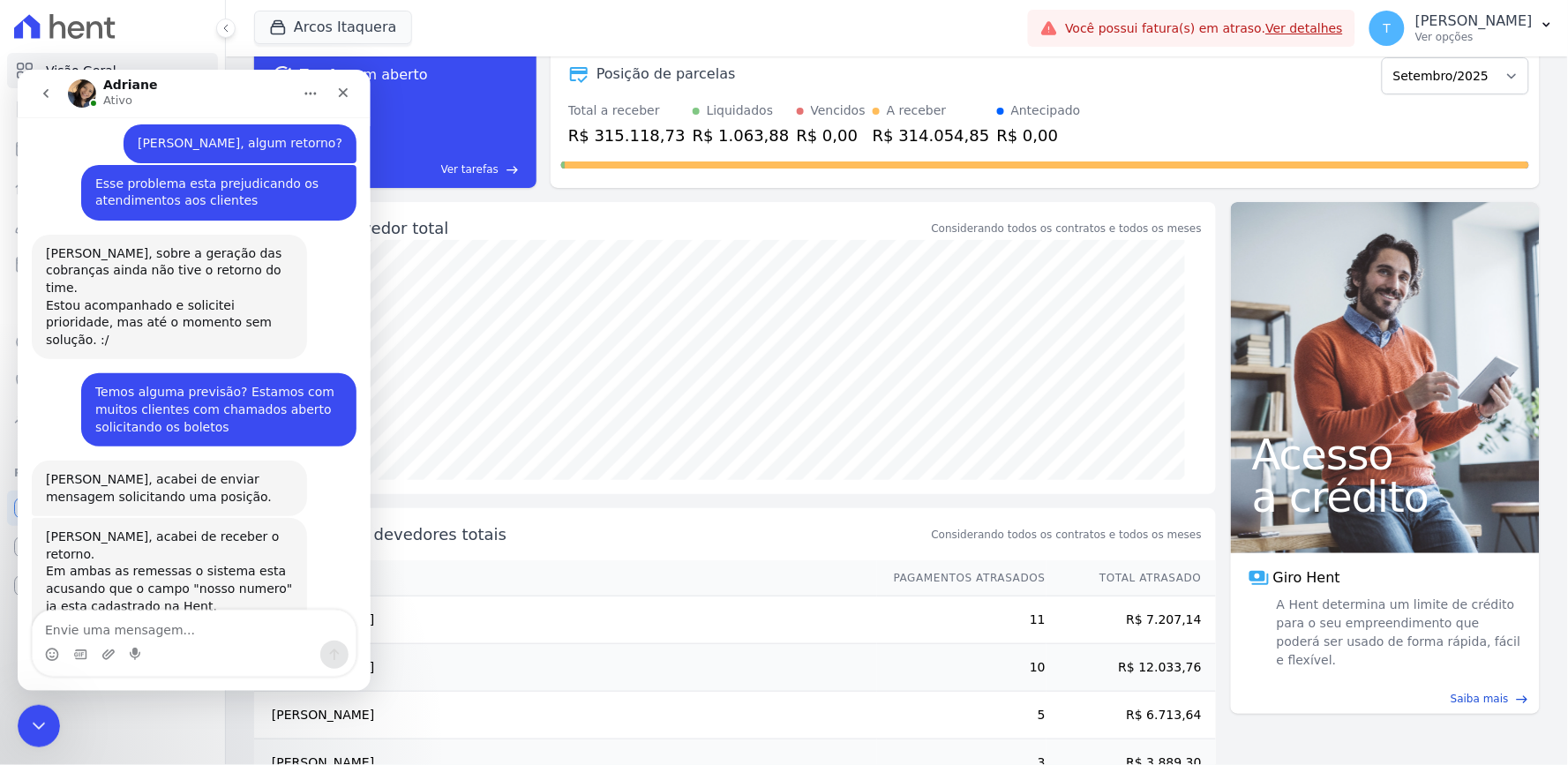
click at [243, 617] on textarea "Envie uma mensagem..." at bounding box center [192, 624] width 323 height 30
click at [243, 618] on textarea "Envie uma mensagem..." at bounding box center [192, 624] width 323 height 30
click at [155, 616] on textarea "Envie uma mensagem..." at bounding box center [192, 624] width 323 height 30
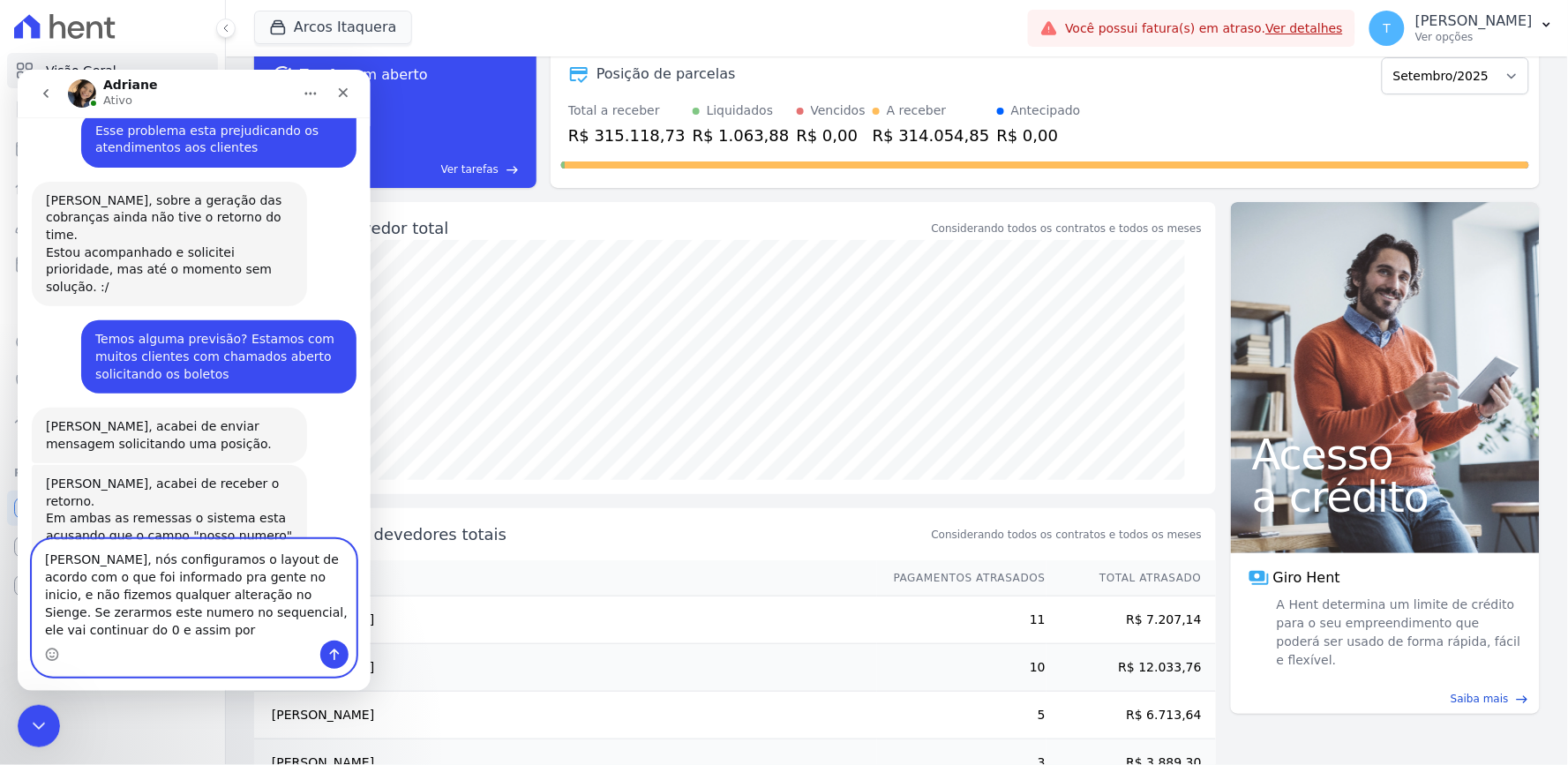
scroll to position [4567, 0]
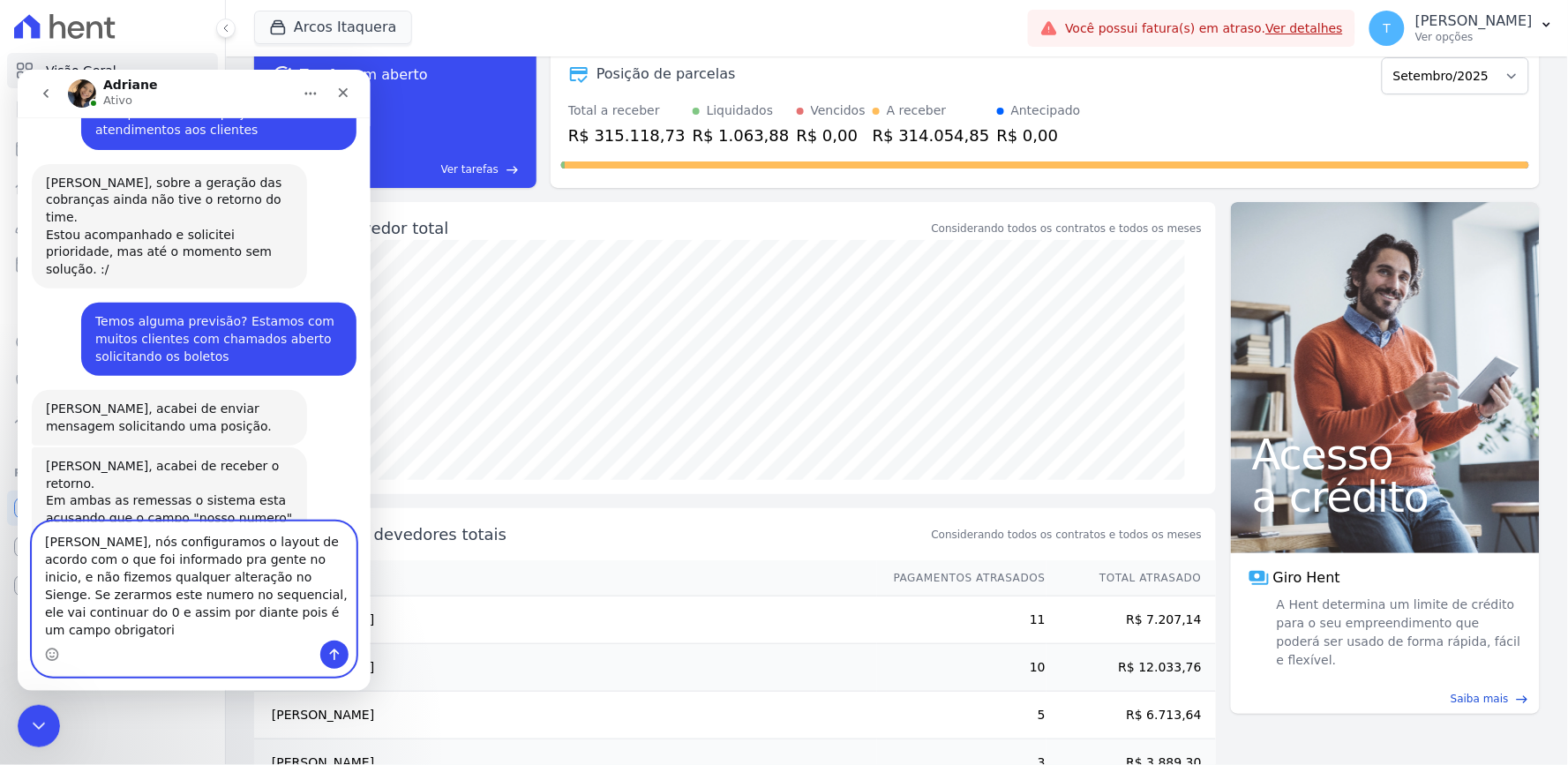
type textarea "[PERSON_NAME], nós configuramos o layout de acordo com o que foi informado pra …"
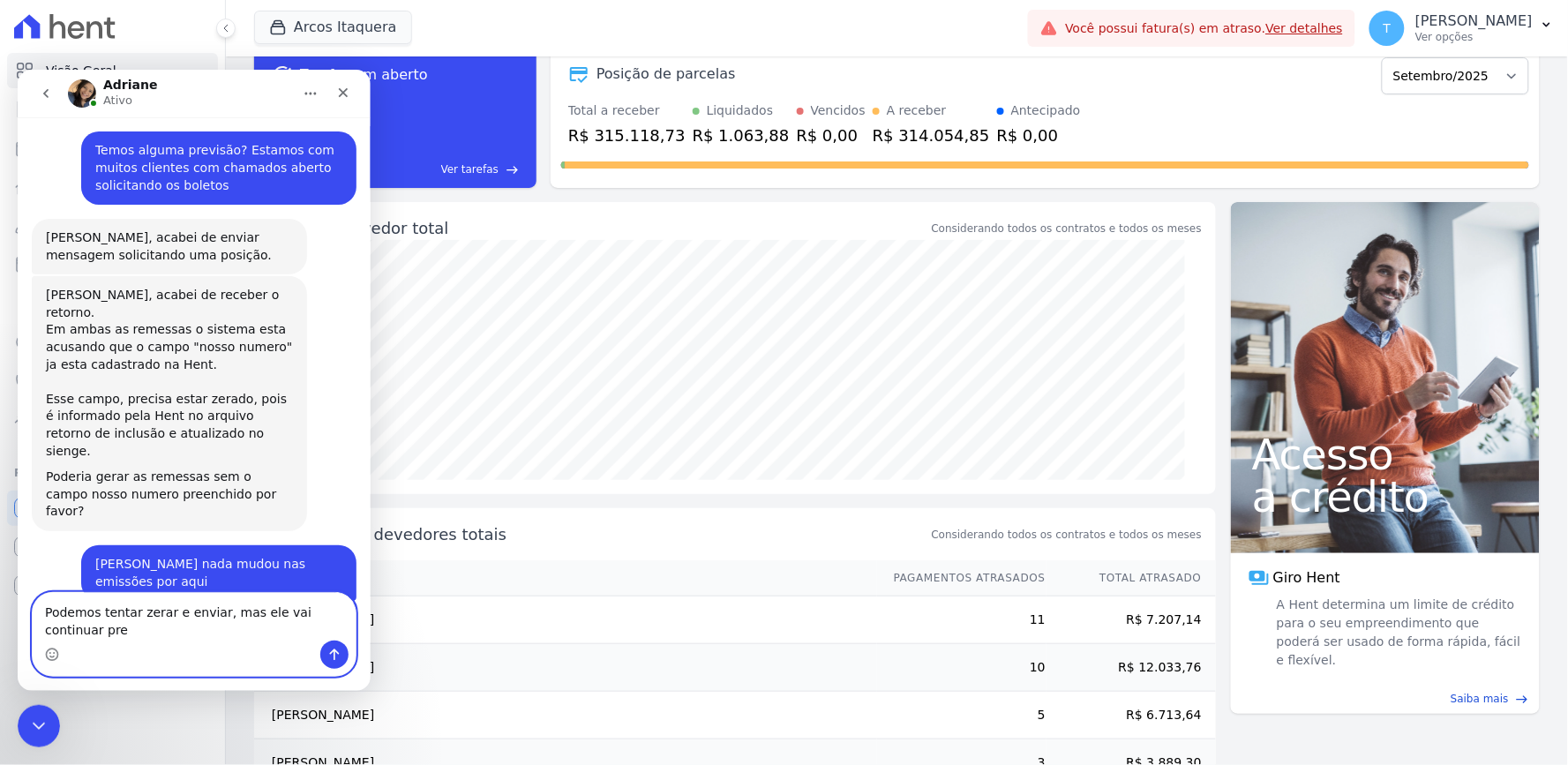
scroll to position [4757, 0]
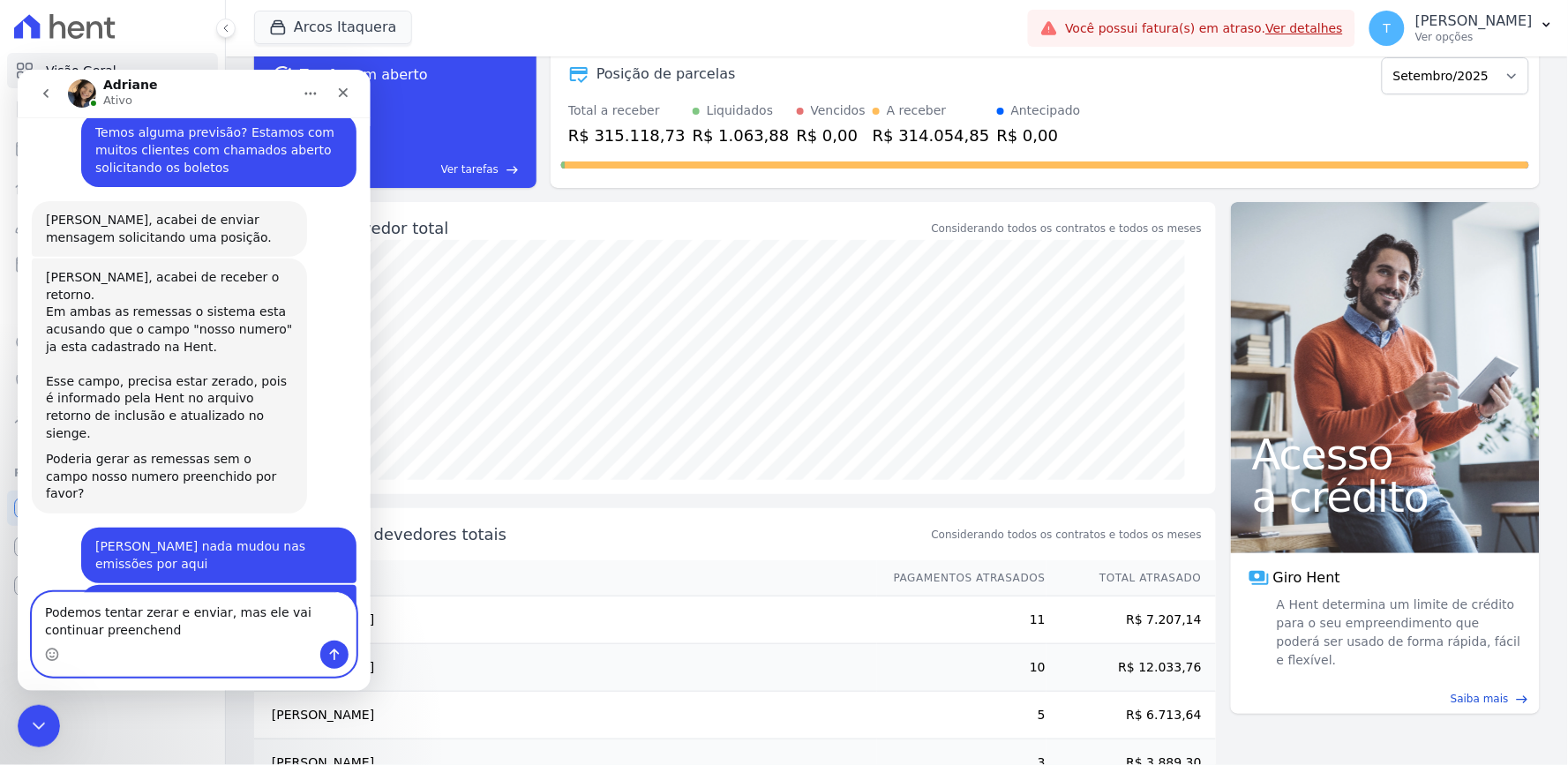
type textarea "Podemos tentar zerar e enviar, mas ele vai continuar preenchendo"
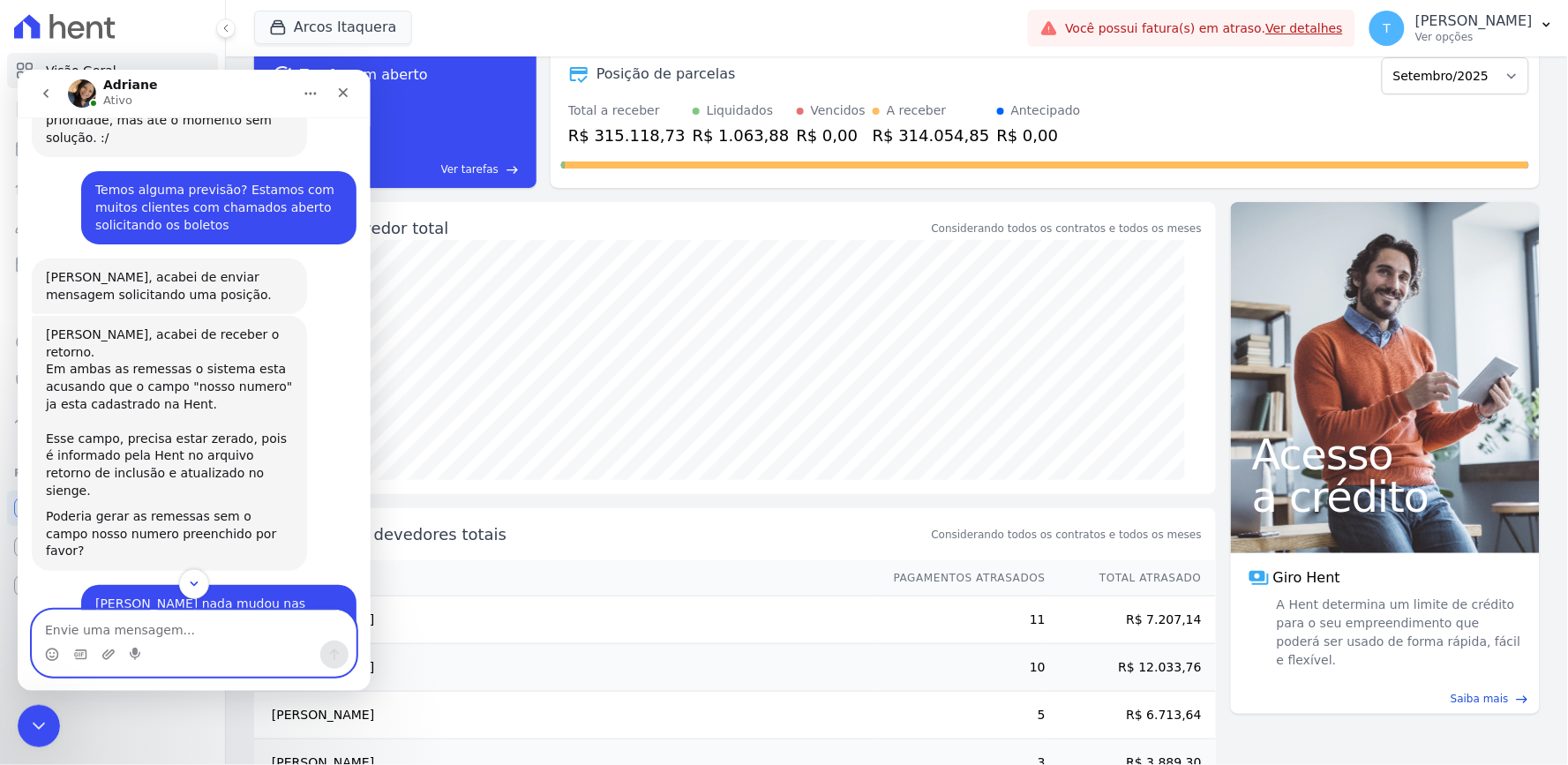
scroll to position [4797, 0]
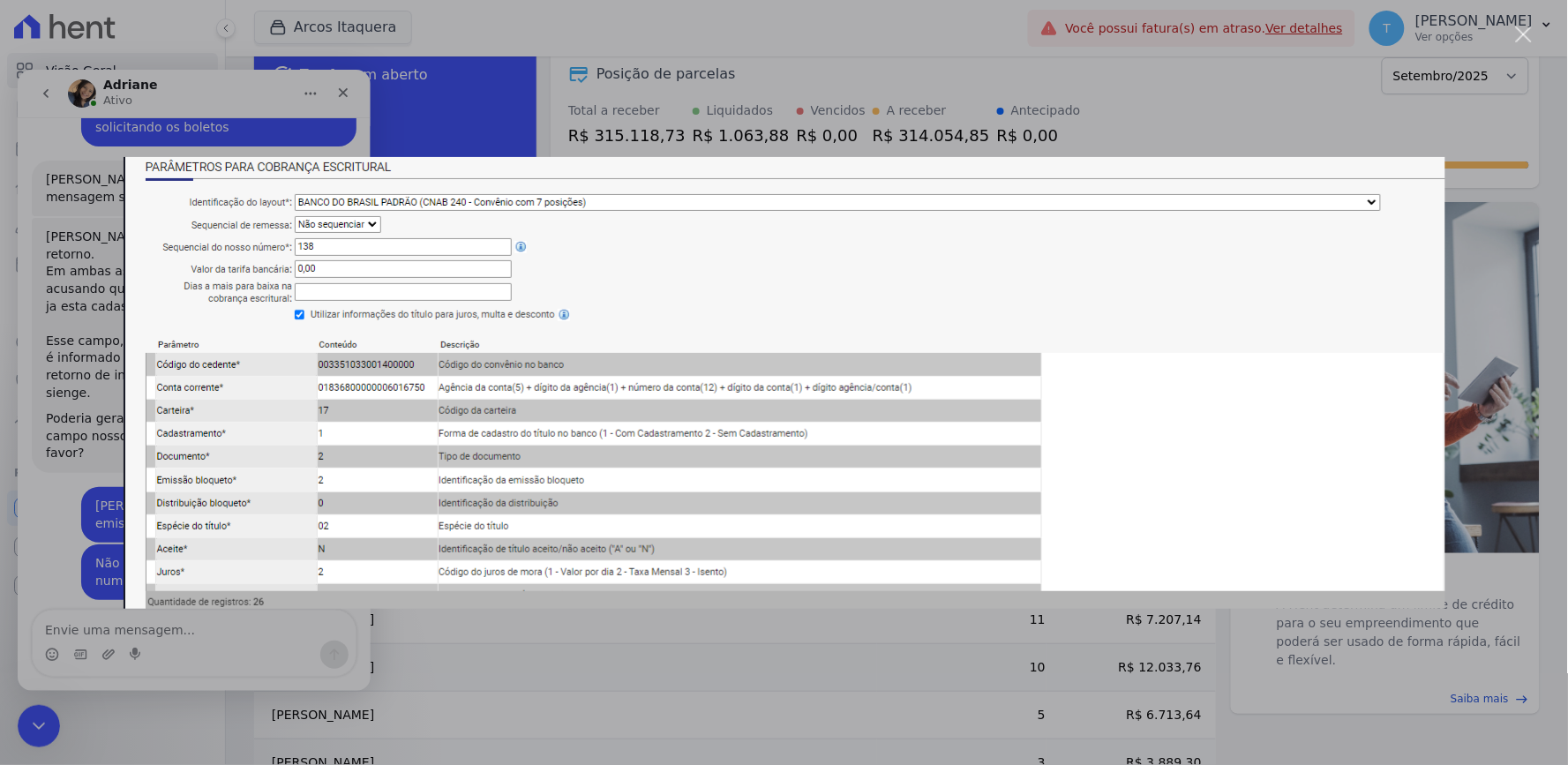
click at [1471, 192] on div "Messenger da Intercom" at bounding box center [784, 382] width 1568 height 765
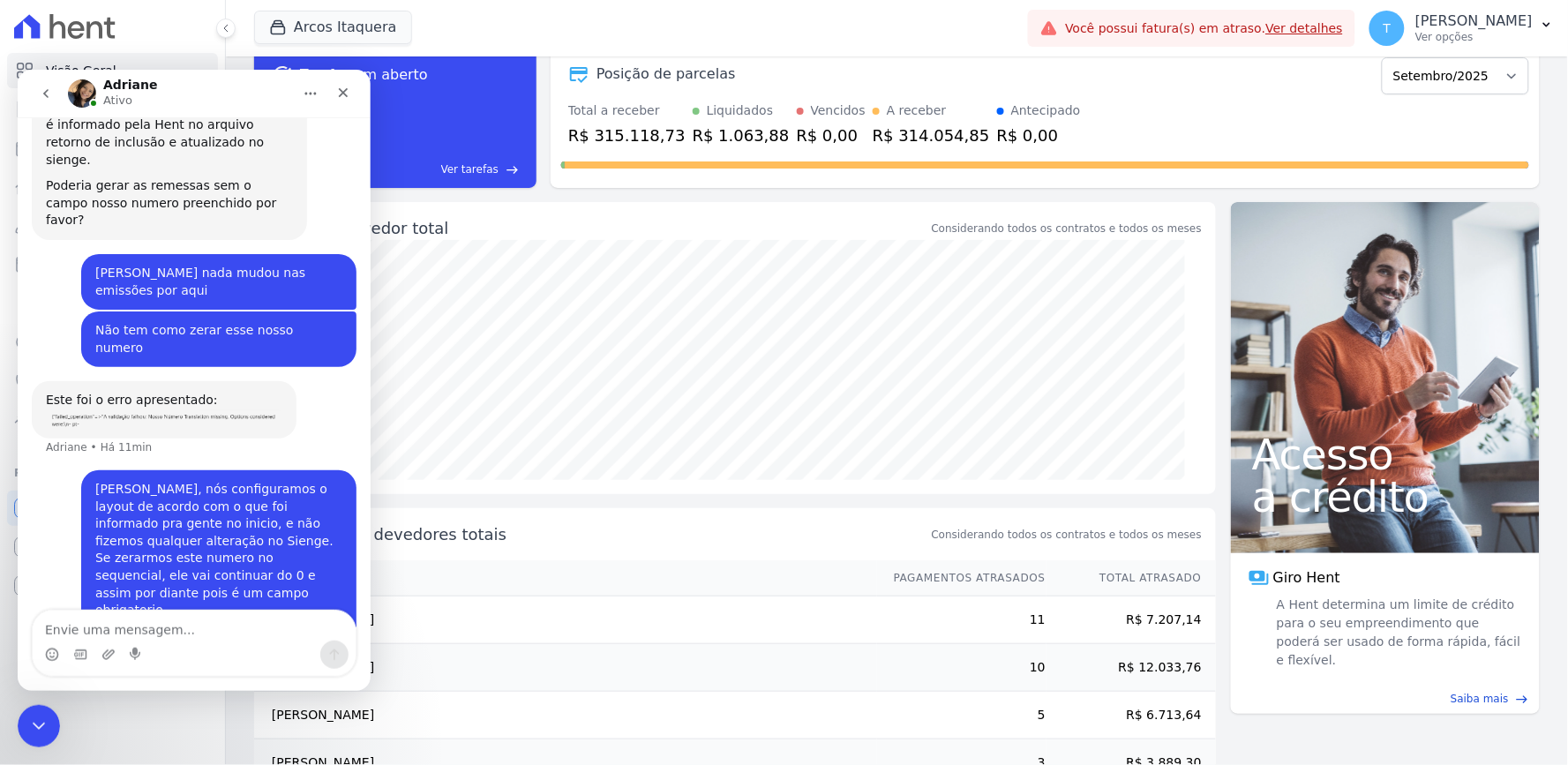
scroll to position [5175, 0]
